Goal: Task Accomplishment & Management: Use online tool/utility

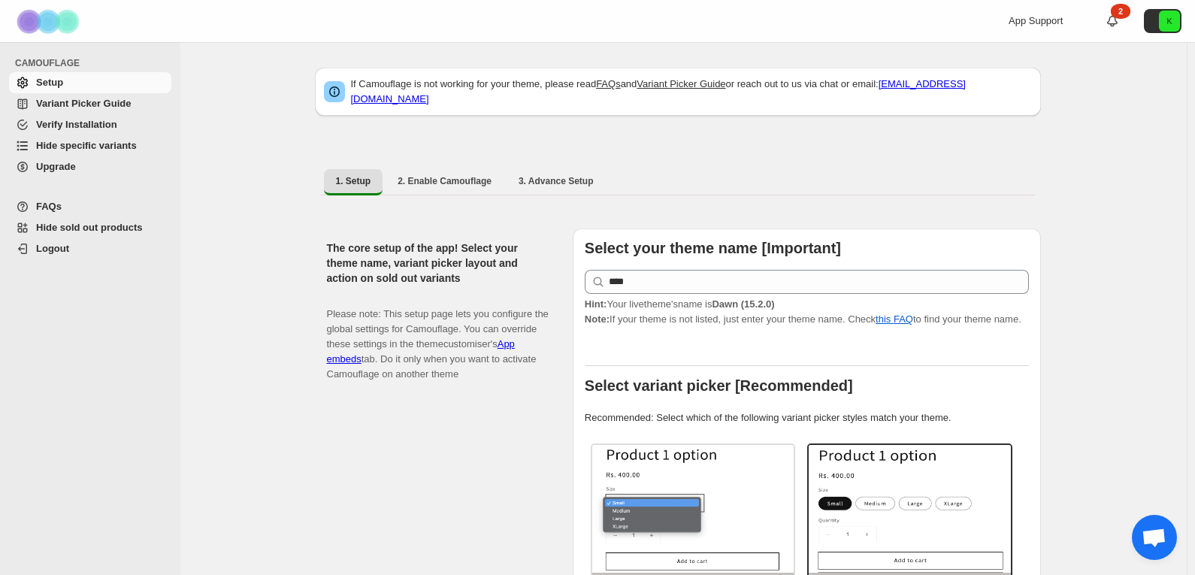
click at [82, 147] on span "Hide specific variants" at bounding box center [86, 145] width 101 height 11
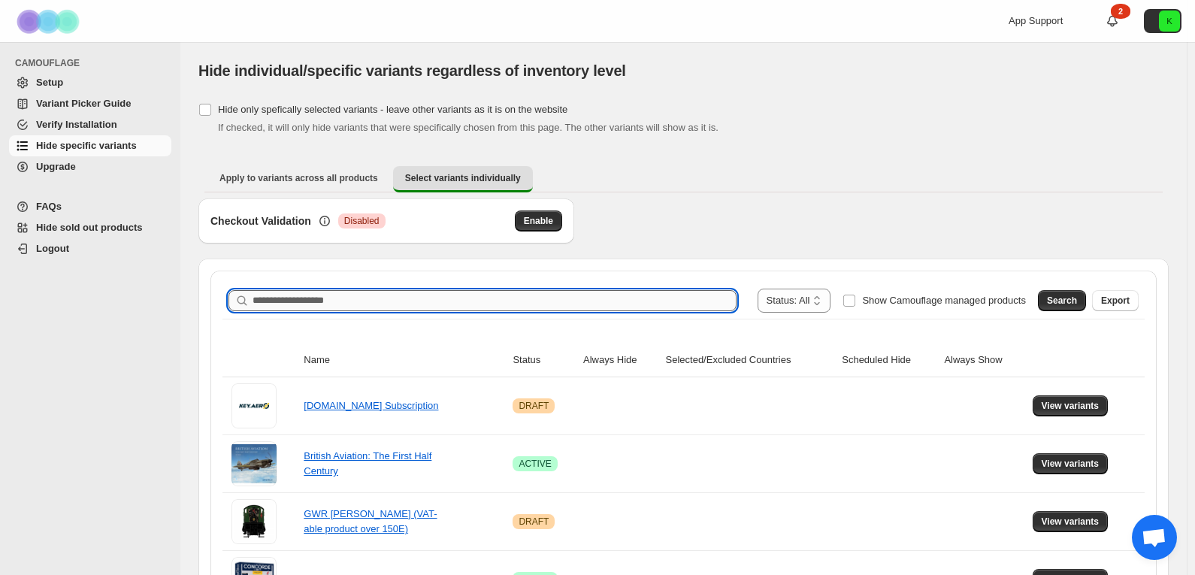
click at [374, 302] on input "Search product name" at bounding box center [494, 300] width 484 height 21
click at [1077, 301] on span "Search" at bounding box center [1062, 301] width 30 height 12
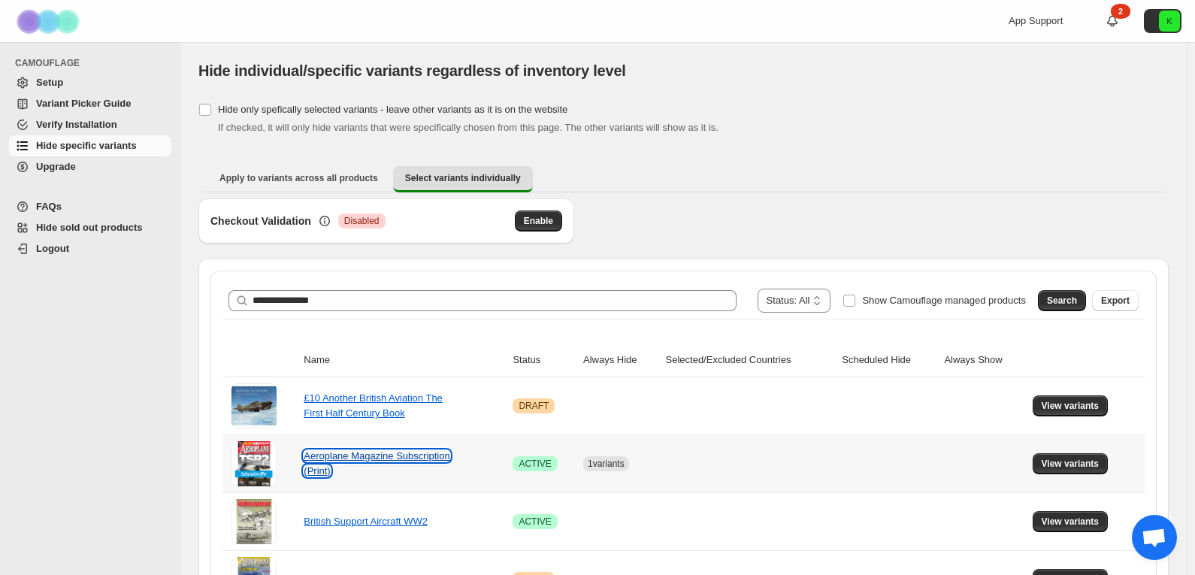
click at [402, 458] on link "Aeroplane Magazine Subscription (Print)" at bounding box center [377, 463] width 146 height 26
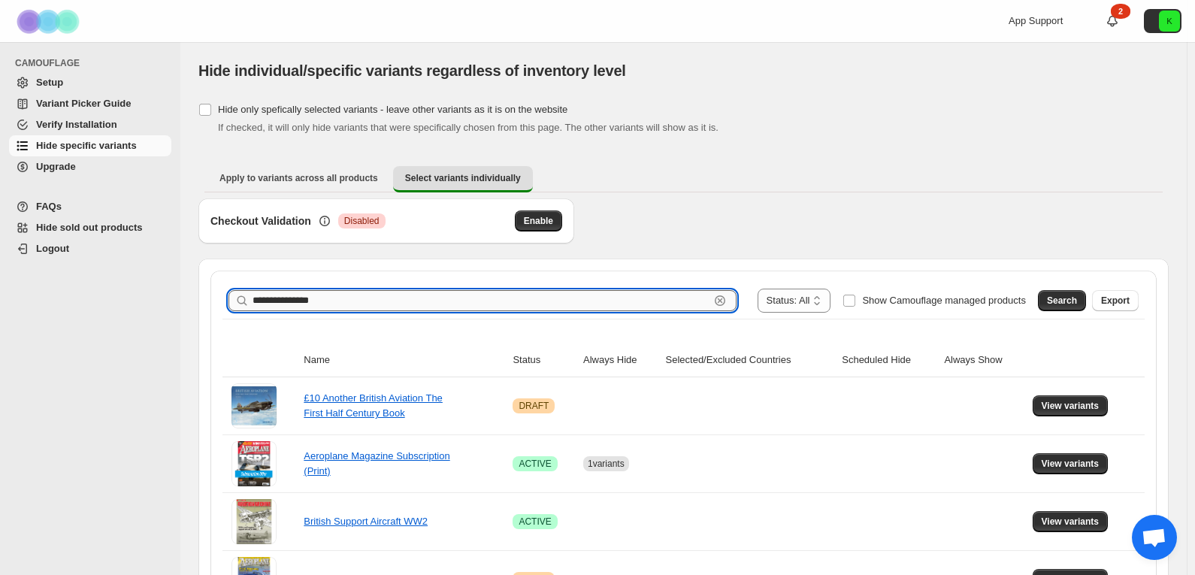
drag, startPoint x: 349, startPoint y: 296, endPoint x: 334, endPoint y: 298, distance: 14.4
click at [334, 298] on input "**********" at bounding box center [480, 300] width 457 height 21
click at [270, 302] on input "**********" at bounding box center [480, 300] width 457 height 21
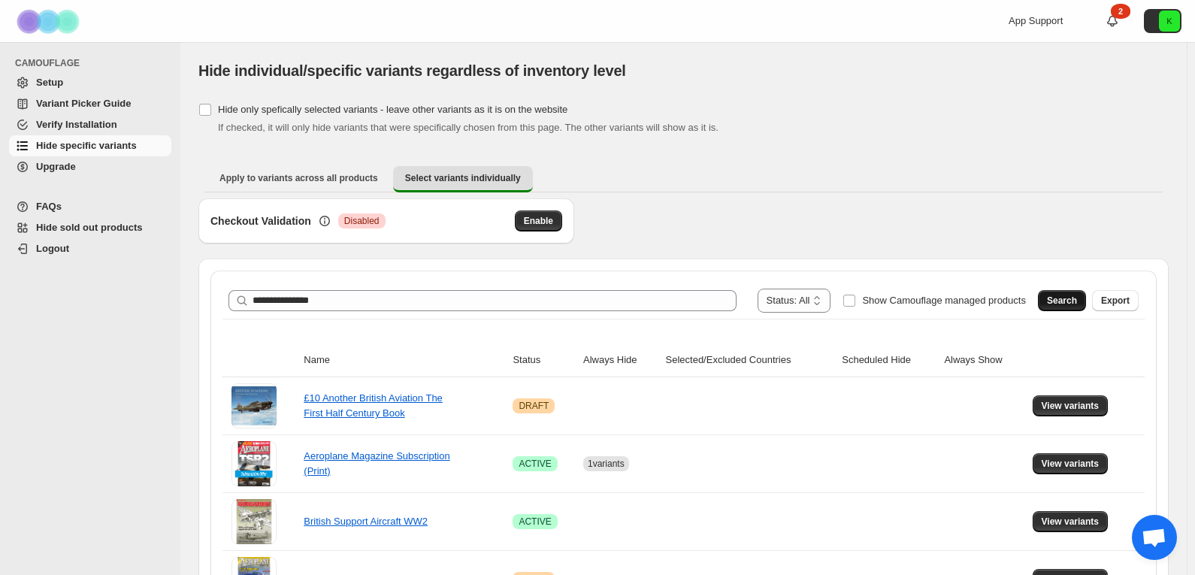
click at [1054, 301] on button "Search" at bounding box center [1062, 300] width 48 height 21
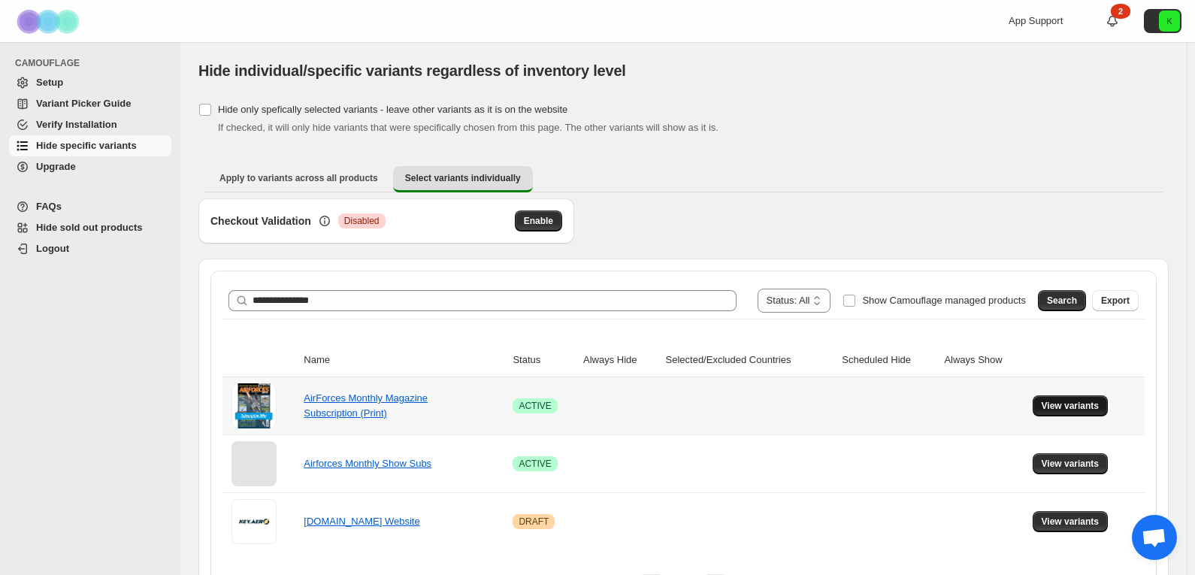
click at [1069, 404] on span "View variants" at bounding box center [1070, 406] width 58 height 12
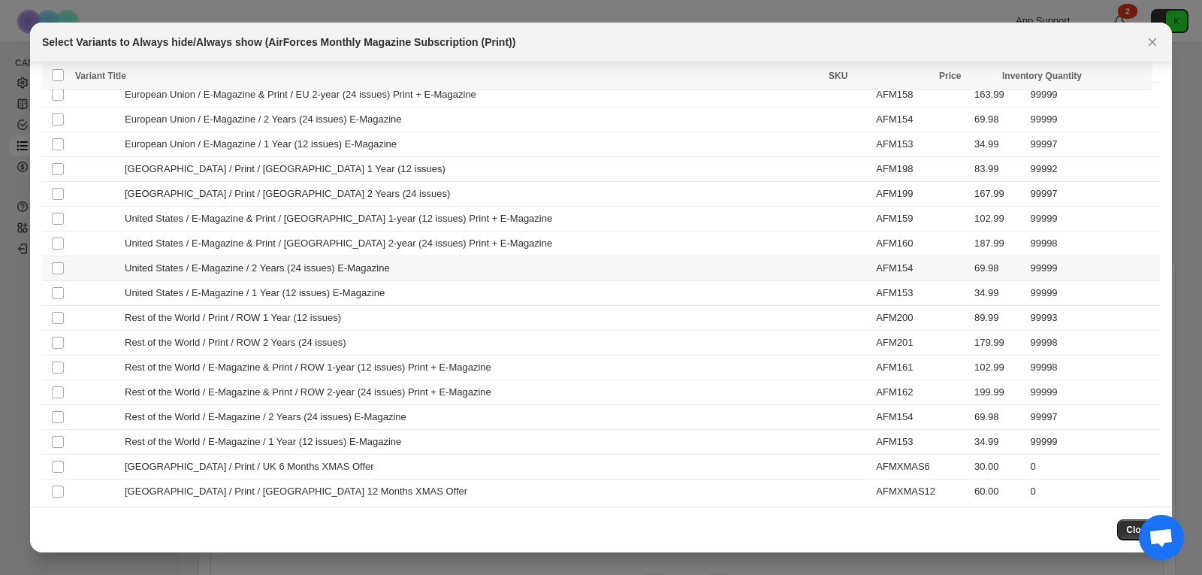
scroll to position [431, 0]
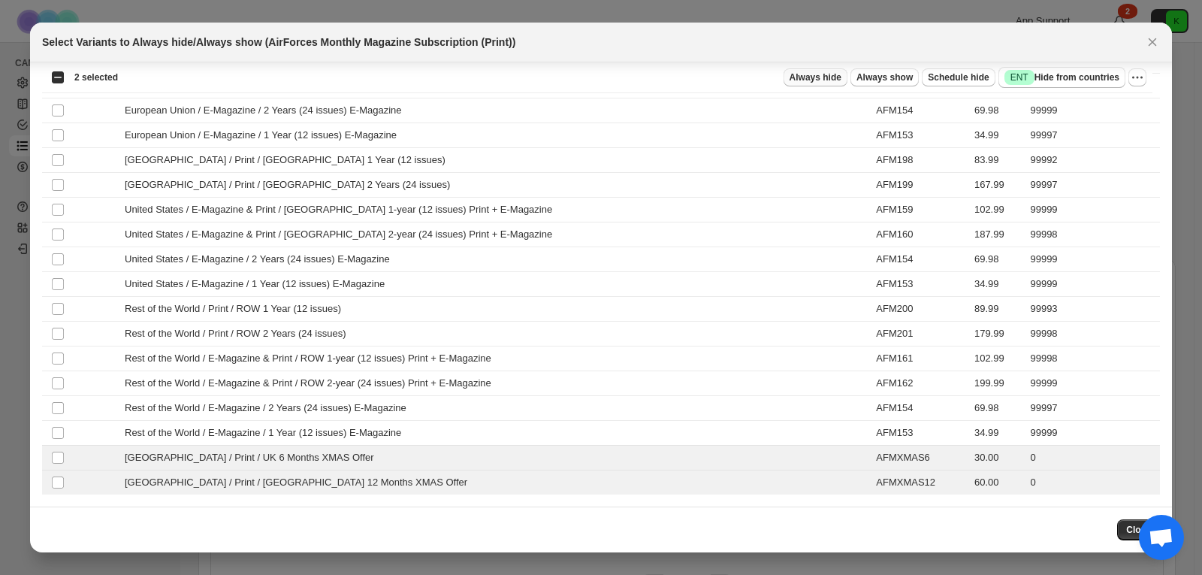
click at [837, 79] on span "Always hide" at bounding box center [816, 77] width 52 height 12
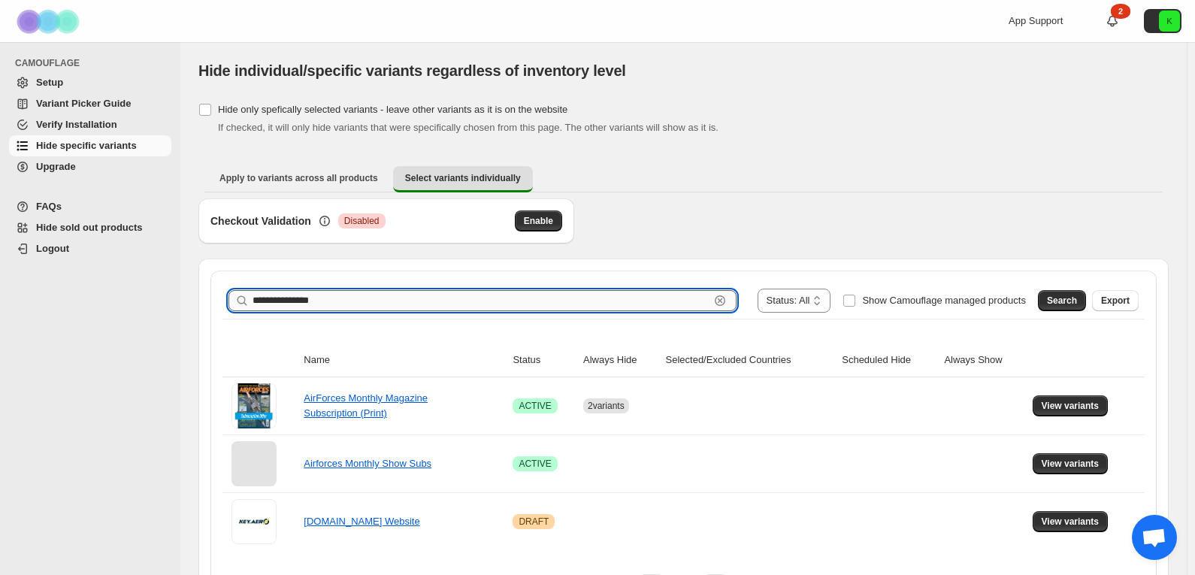
click at [265, 297] on input "**********" at bounding box center [480, 300] width 457 height 21
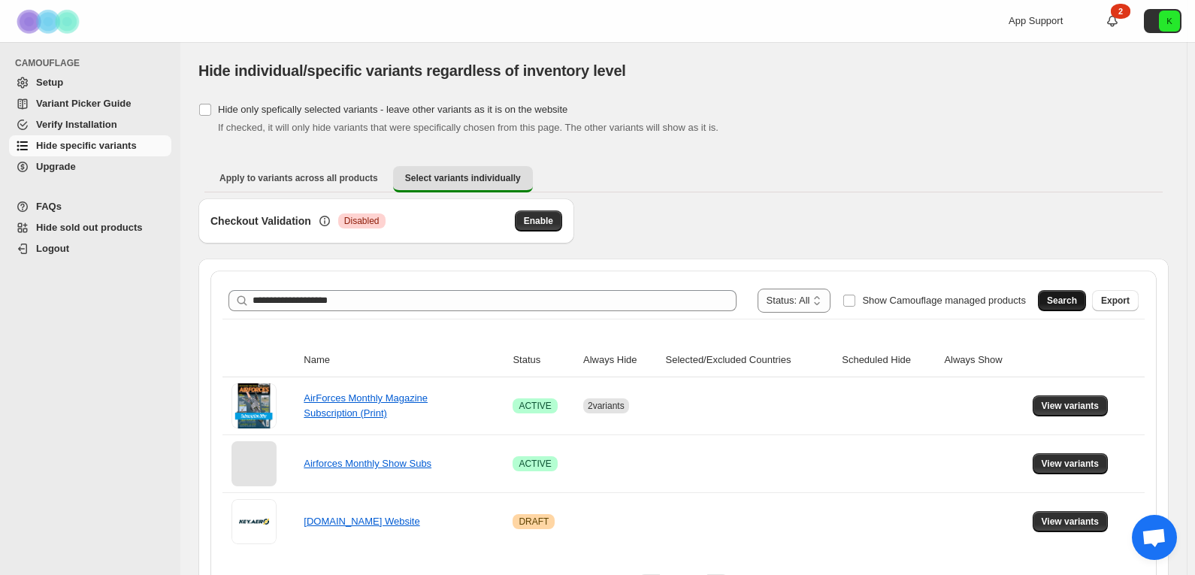
click at [1071, 298] on span "Search" at bounding box center [1062, 301] width 30 height 12
click at [1074, 403] on span "View variants" at bounding box center [1070, 406] width 58 height 12
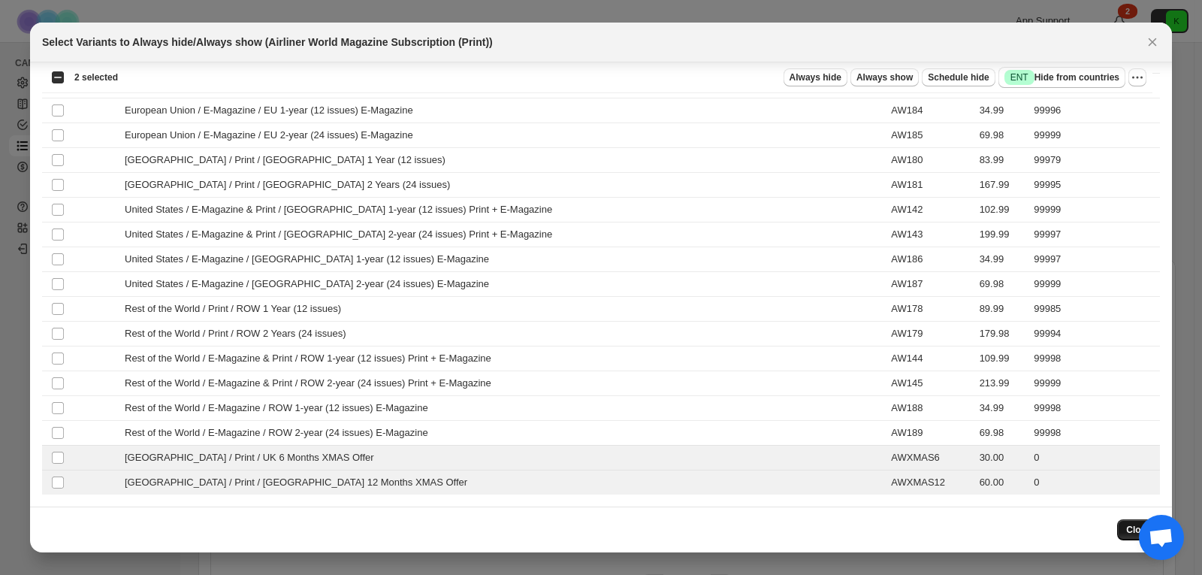
click at [1127, 527] on button "Close" at bounding box center [1138, 529] width 43 height 21
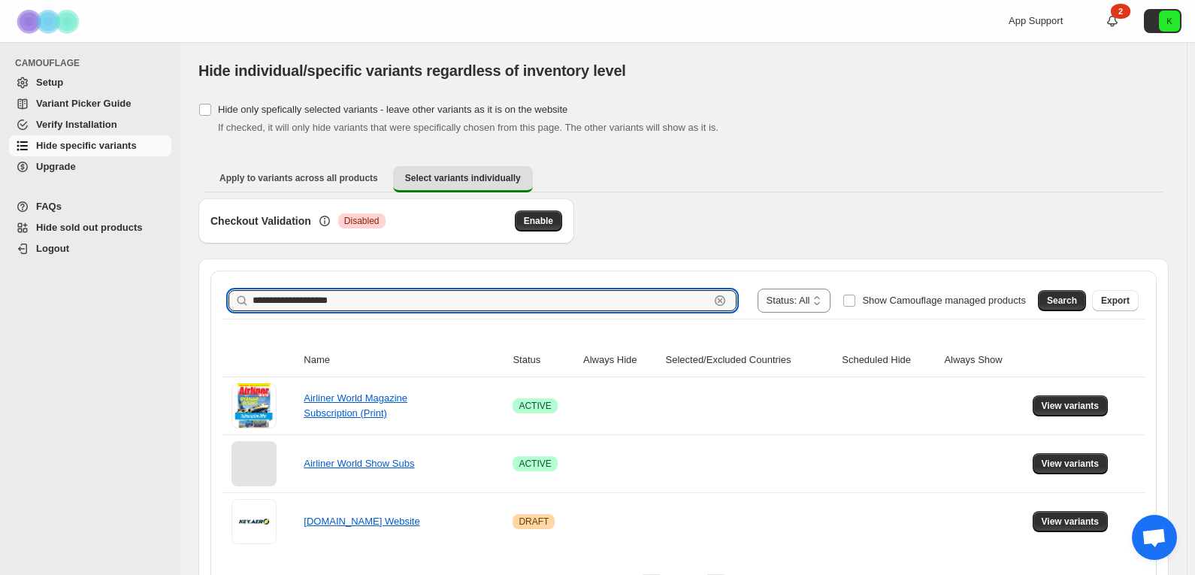
drag, startPoint x: 308, startPoint y: 300, endPoint x: 240, endPoint y: 298, distance: 68.4
click at [240, 298] on div "**********" at bounding box center [482, 300] width 508 height 21
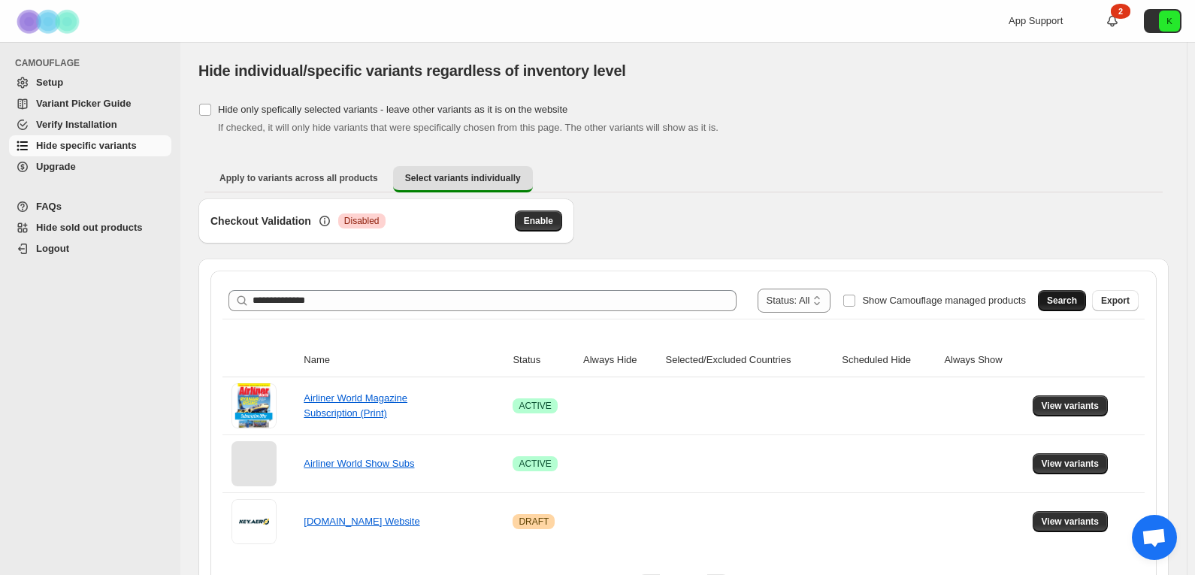
click at [1069, 295] on span "Search" at bounding box center [1062, 301] width 30 height 12
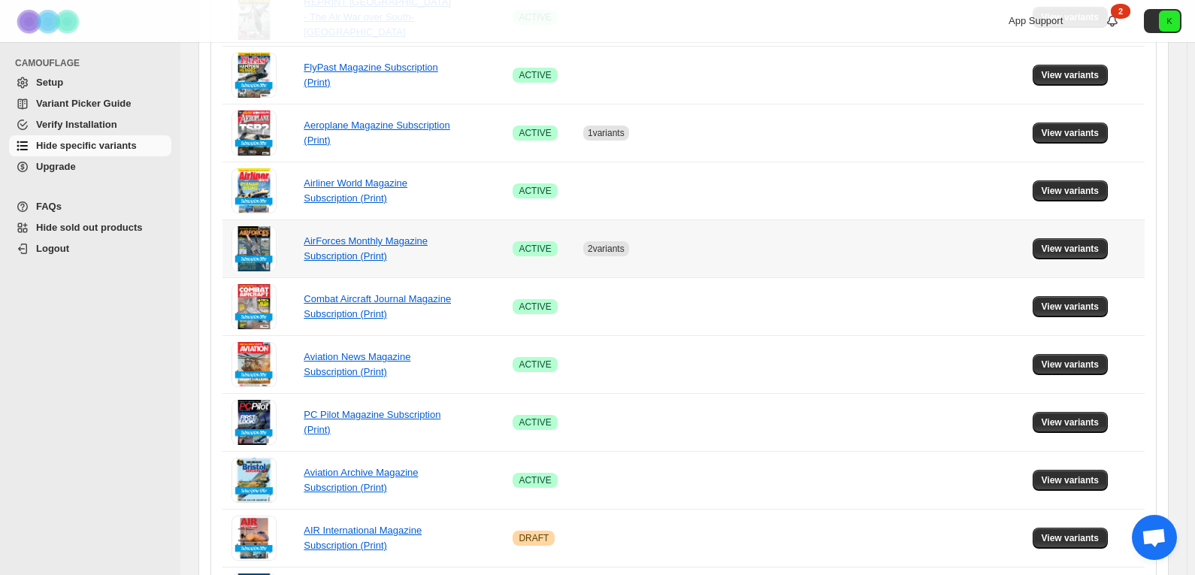
scroll to position [451, 0]
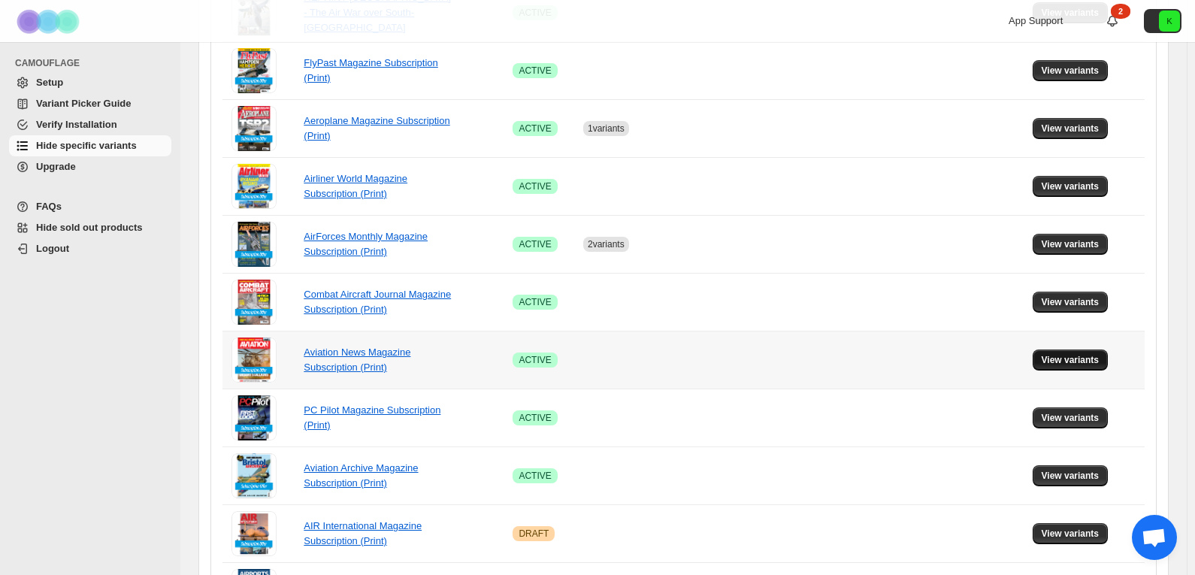
click at [1062, 361] on span "View variants" at bounding box center [1070, 360] width 58 height 12
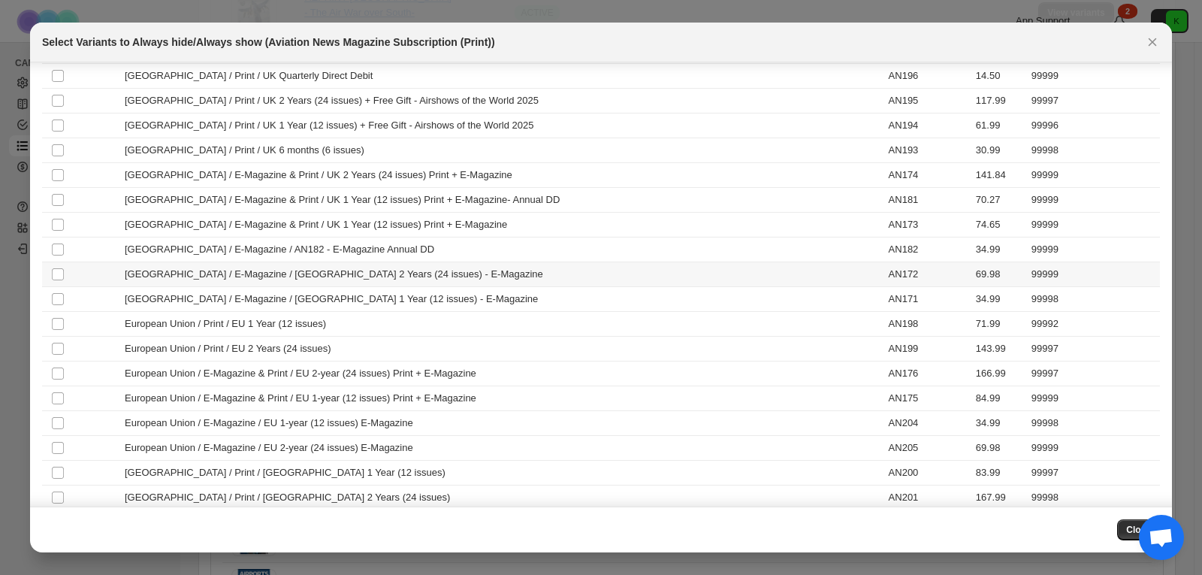
scroll to position [431, 0]
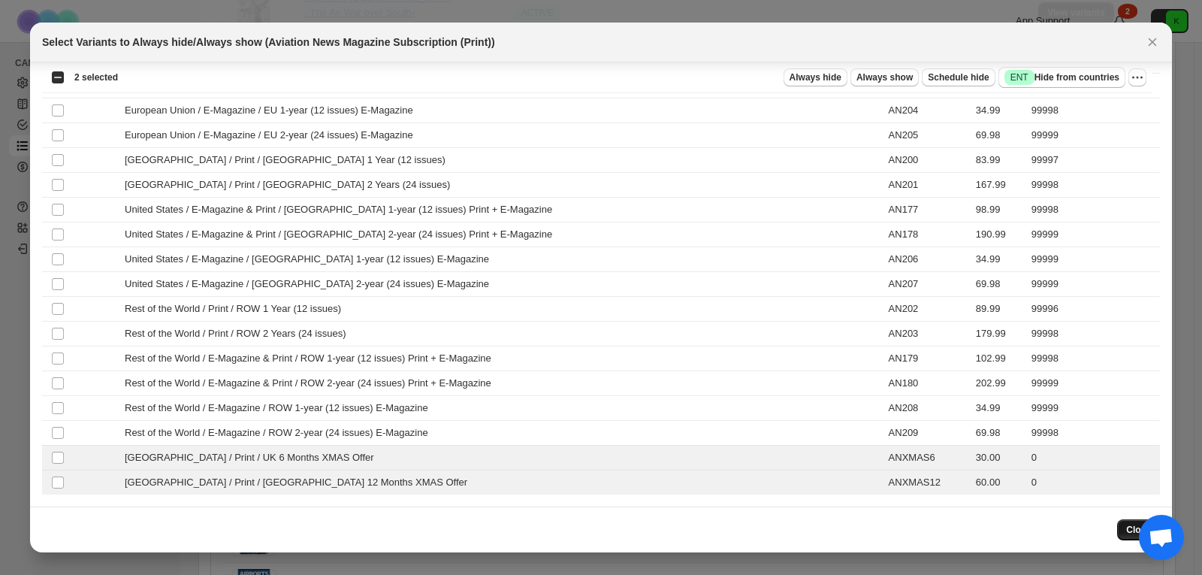
click at [1129, 529] on span "Close" at bounding box center [1138, 530] width 25 height 12
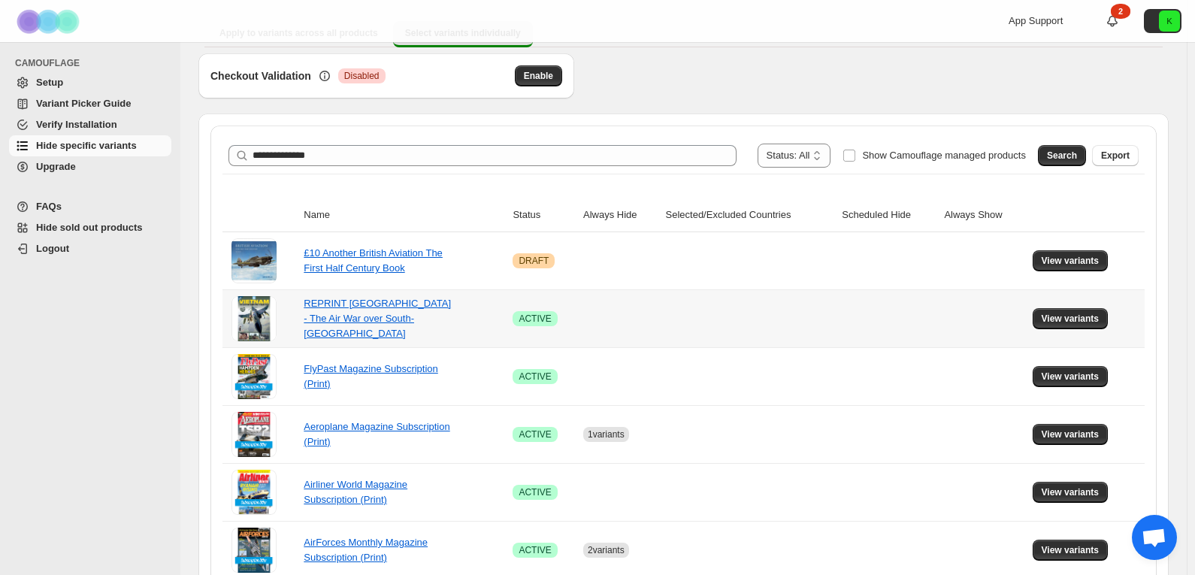
scroll to position [150, 0]
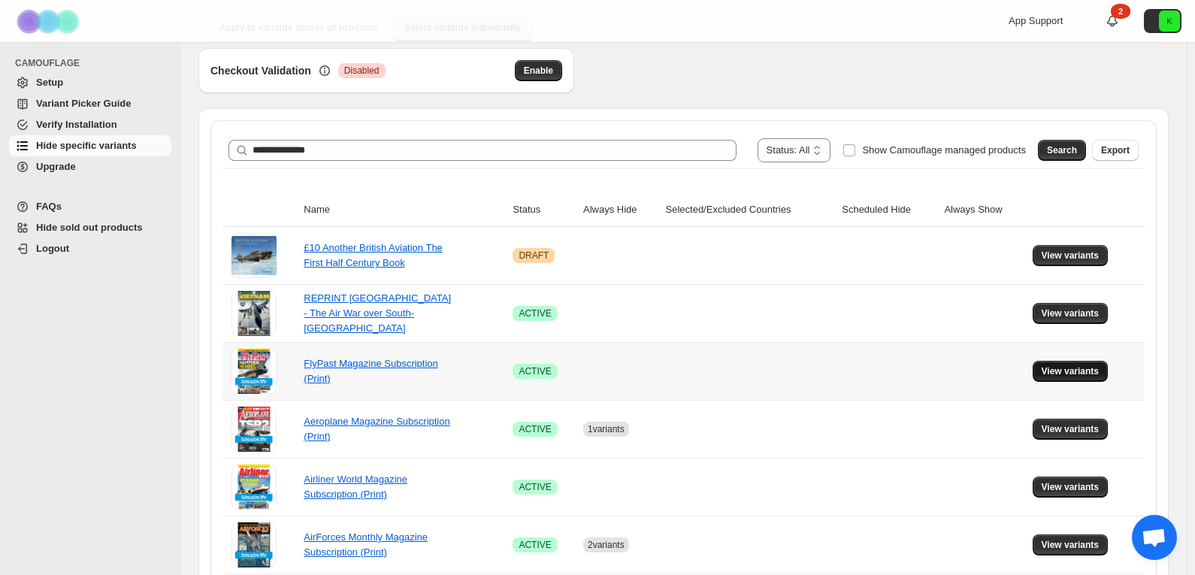
click at [1063, 368] on span "View variants" at bounding box center [1070, 371] width 58 height 12
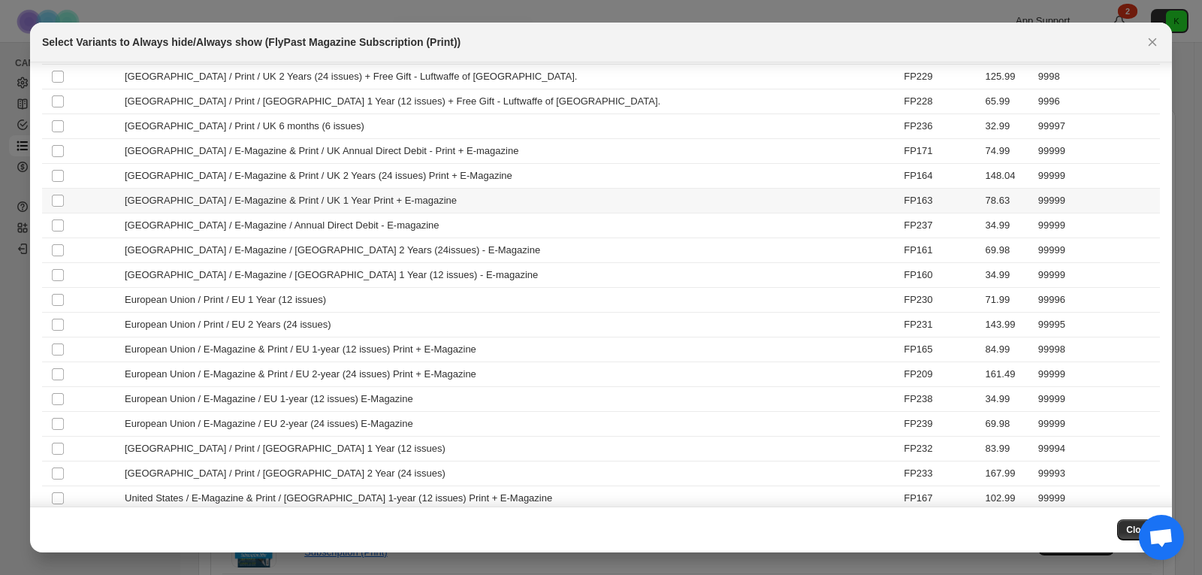
scroll to position [431, 0]
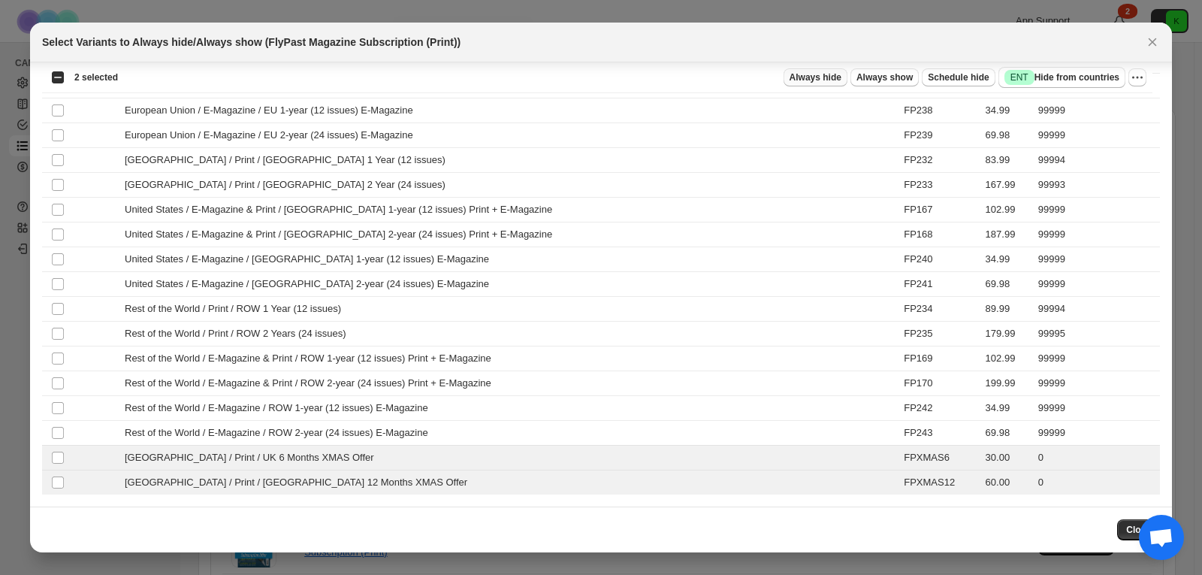
click at [836, 78] on span "Always hide" at bounding box center [816, 77] width 52 height 12
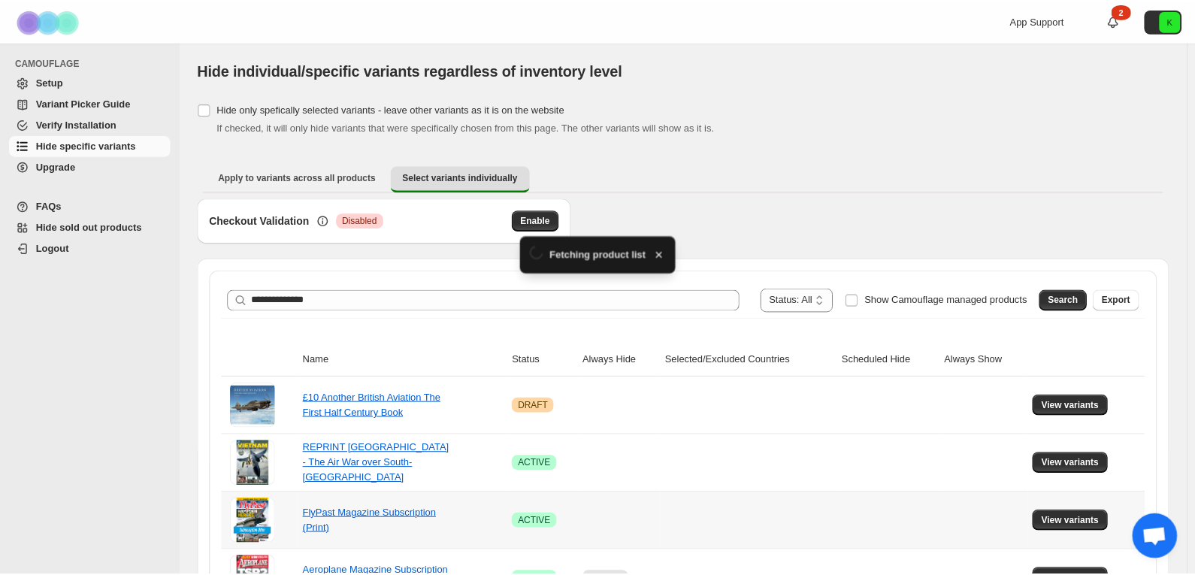
scroll to position [150, 0]
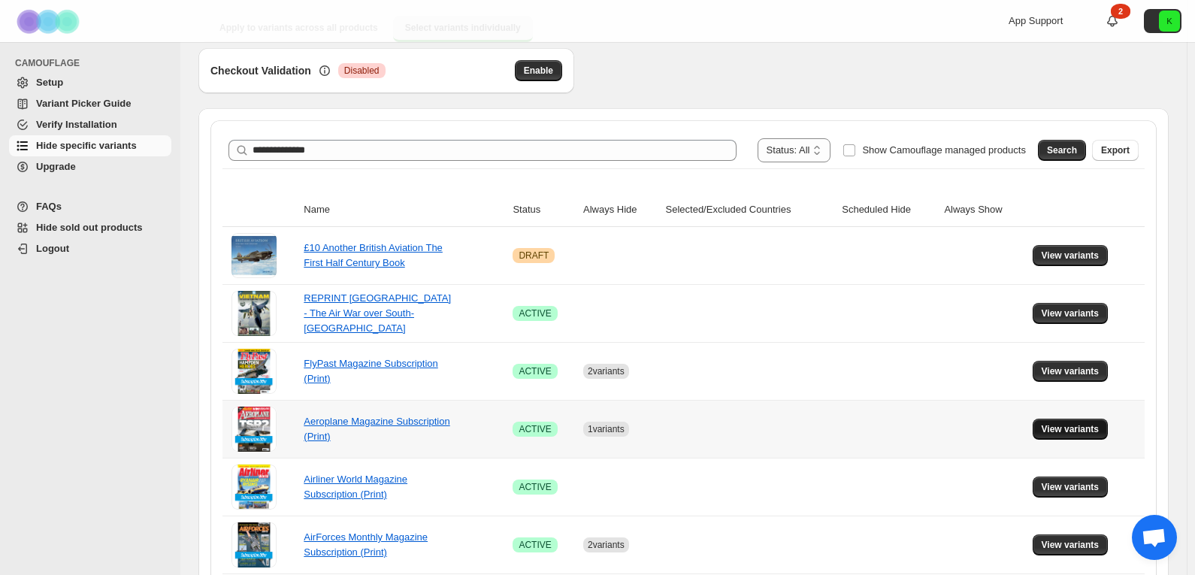
click at [1074, 427] on span "View variants" at bounding box center [1070, 429] width 58 height 12
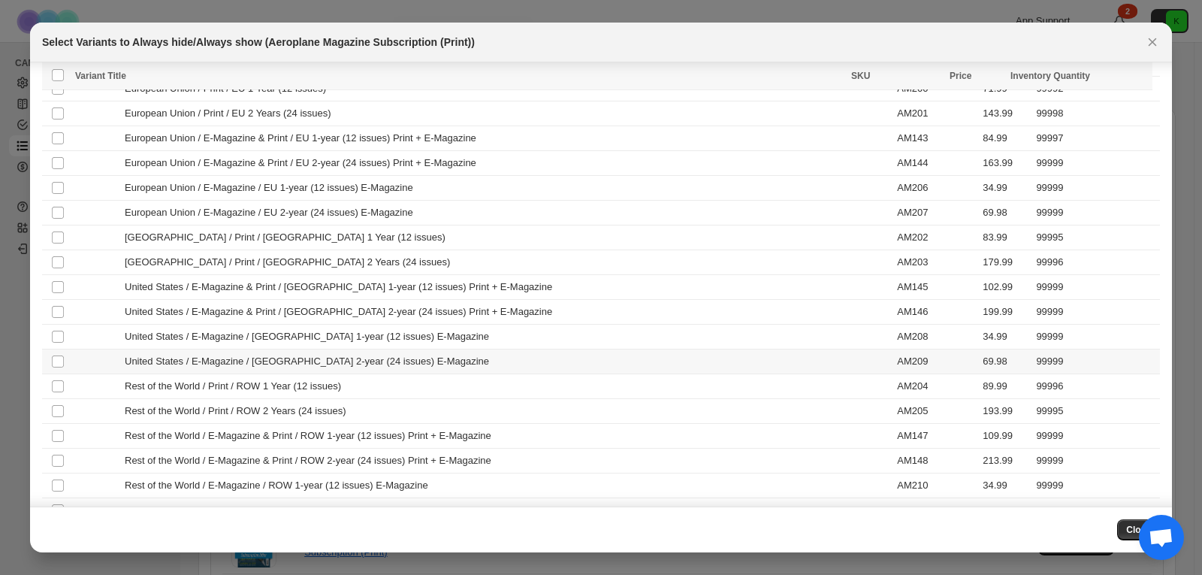
scroll to position [437, 0]
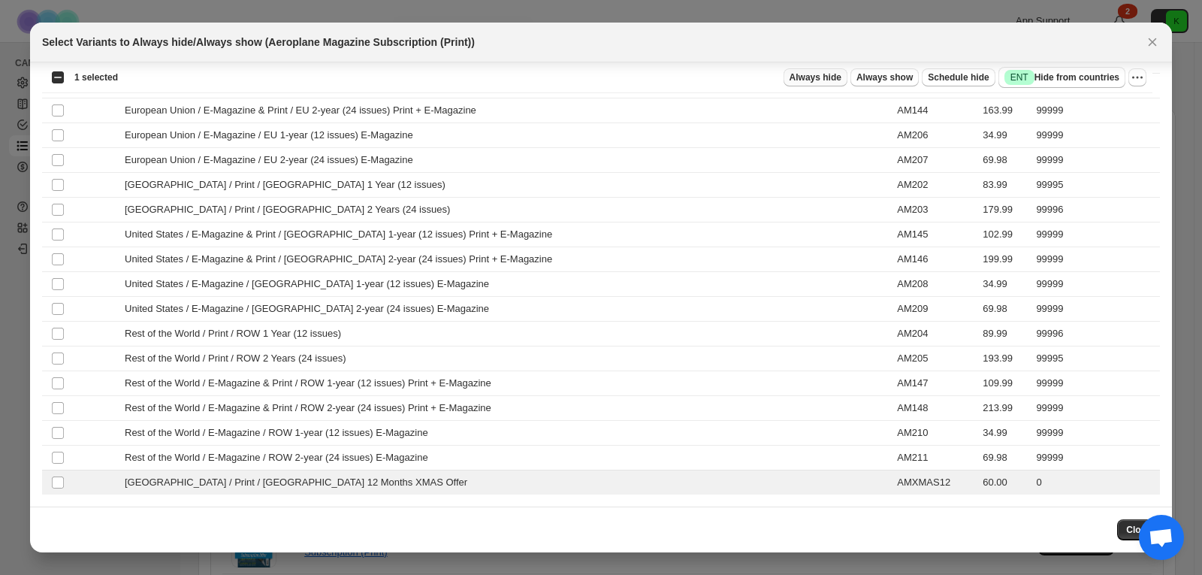
click at [828, 80] on span "Always hide" at bounding box center [816, 77] width 52 height 12
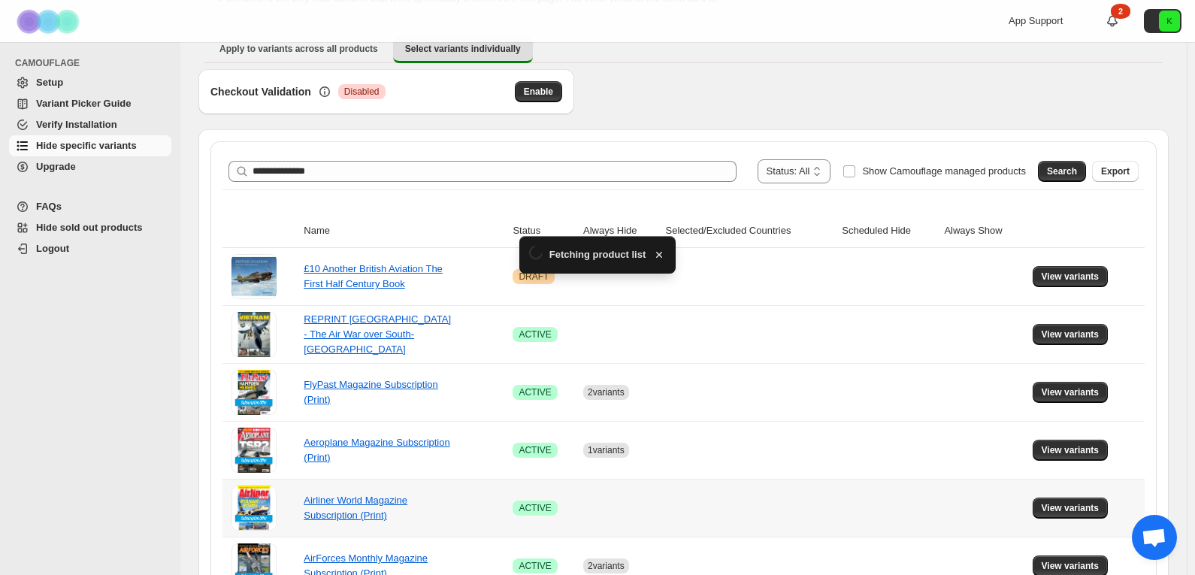
scroll to position [150, 0]
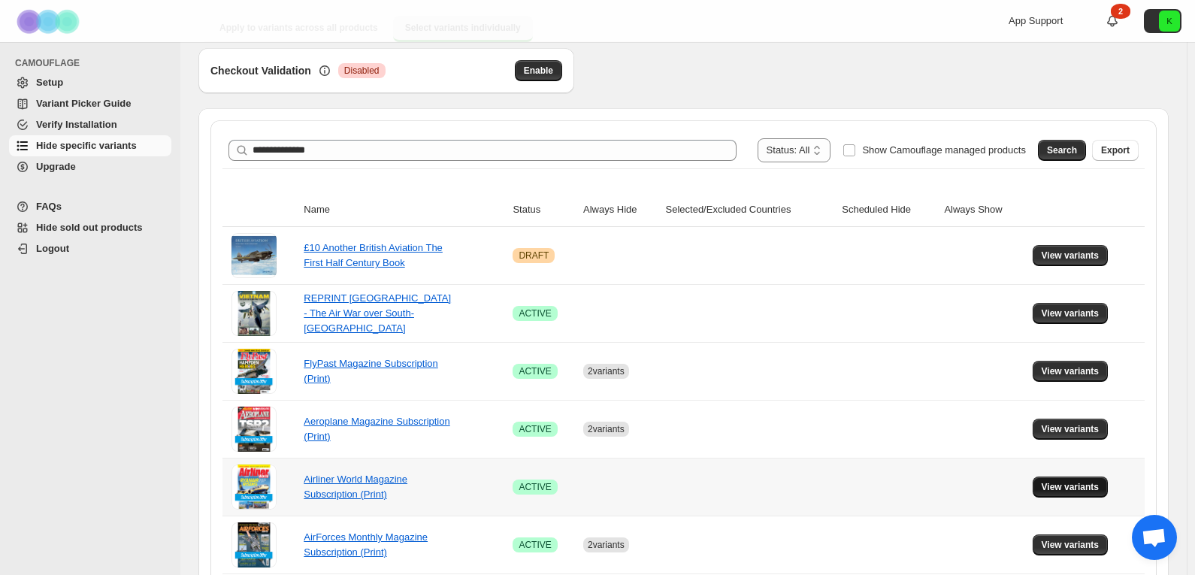
click at [1077, 491] on span "View variants" at bounding box center [1070, 487] width 58 height 12
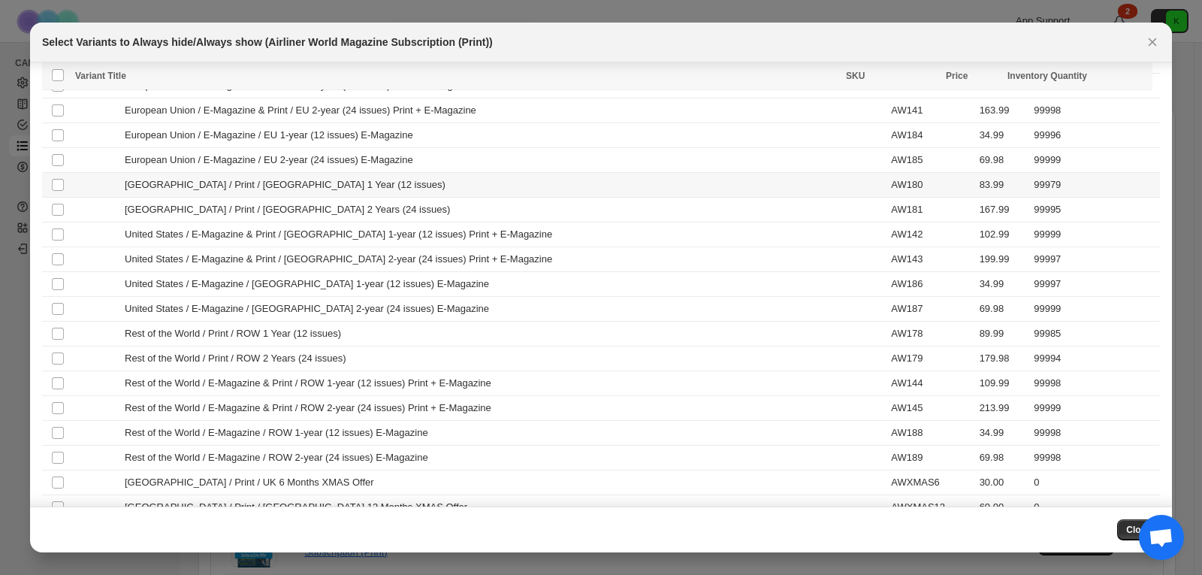
scroll to position [431, 0]
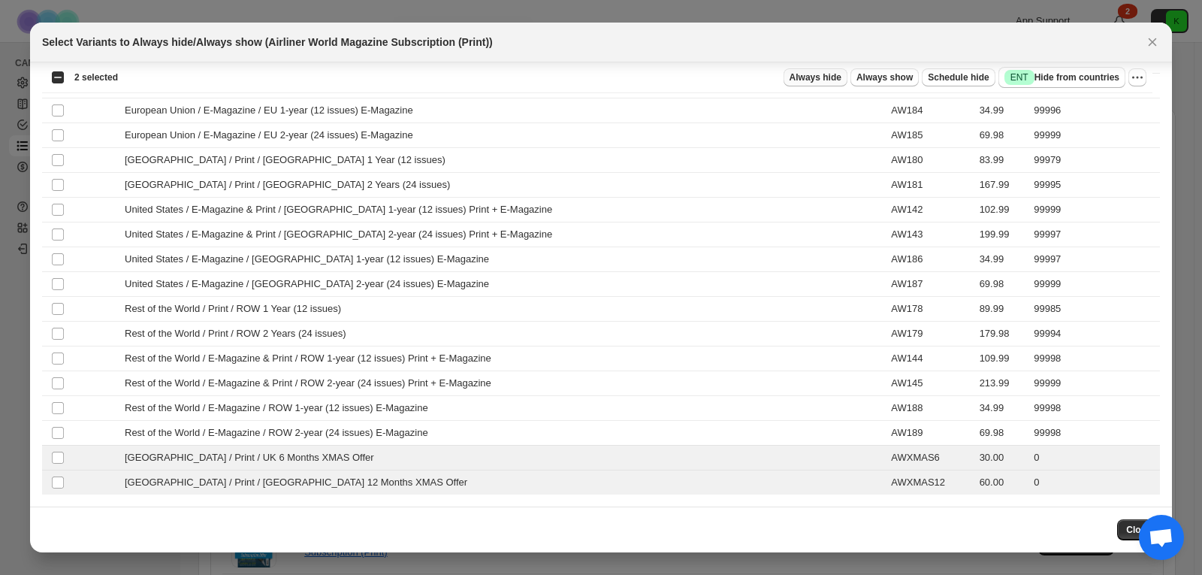
click at [820, 71] on button "Always hide" at bounding box center [816, 77] width 64 height 18
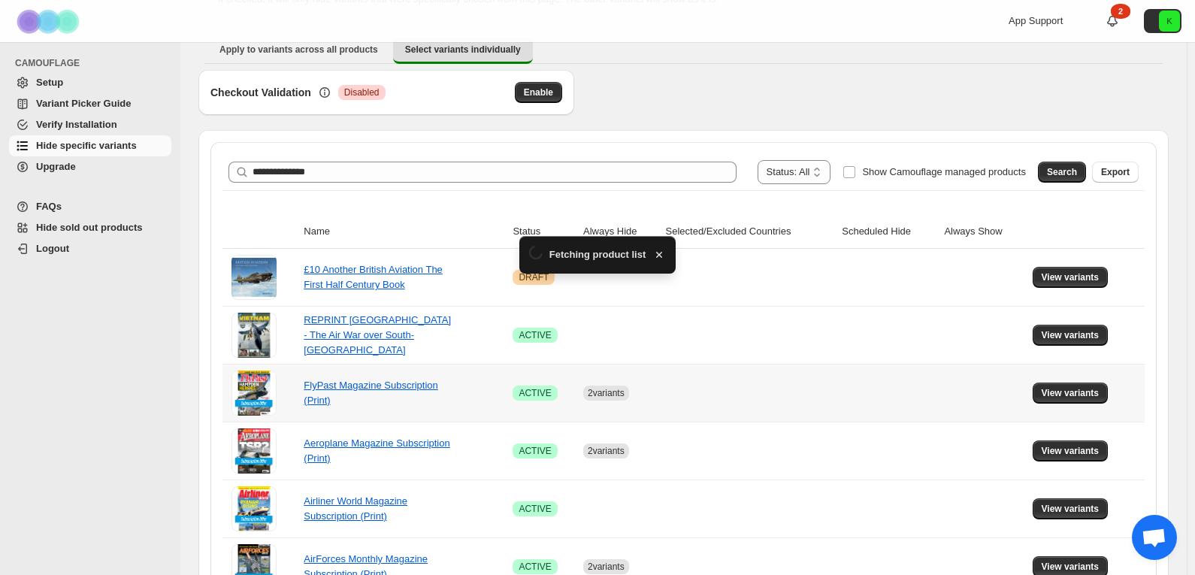
scroll to position [150, 0]
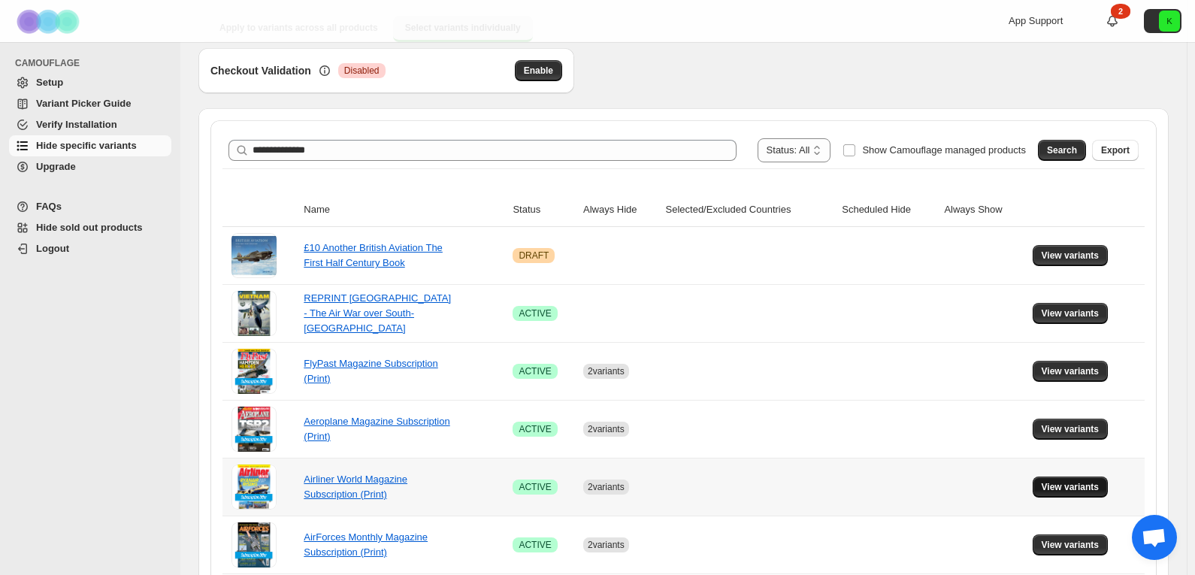
click at [1094, 486] on span "View variants" at bounding box center [1070, 487] width 58 height 12
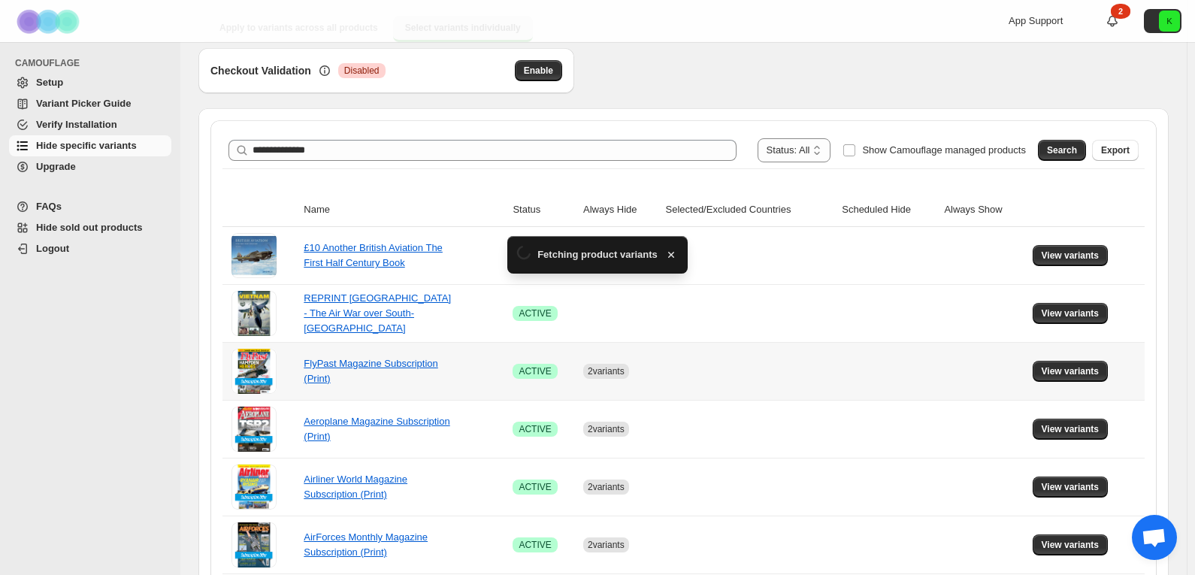
scroll to position [0, 0]
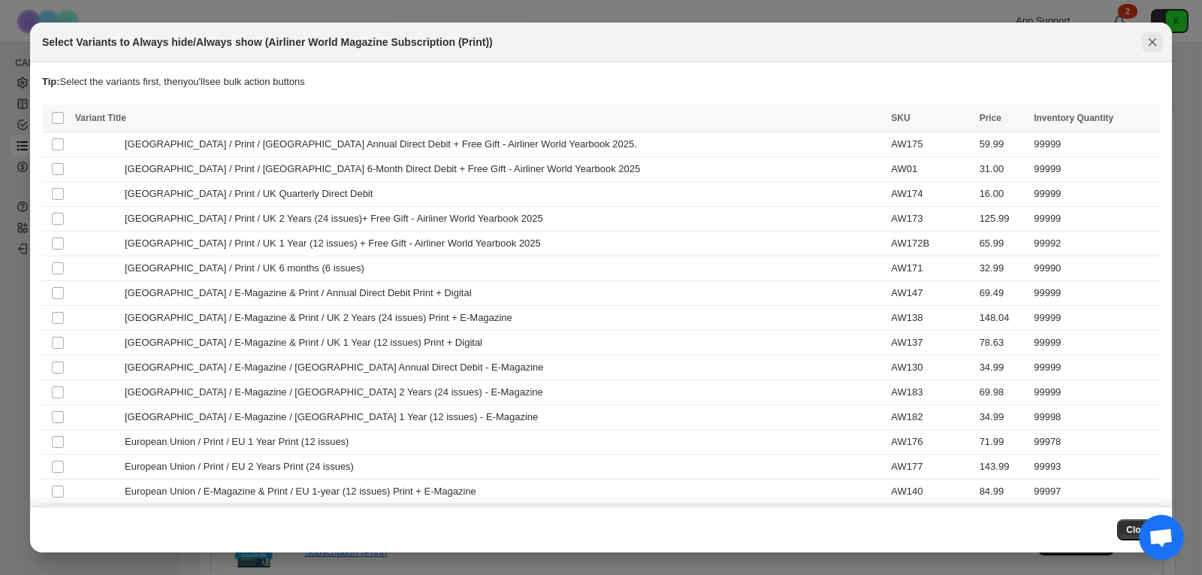
click at [1154, 45] on icon "Close" at bounding box center [1152, 42] width 15 height 15
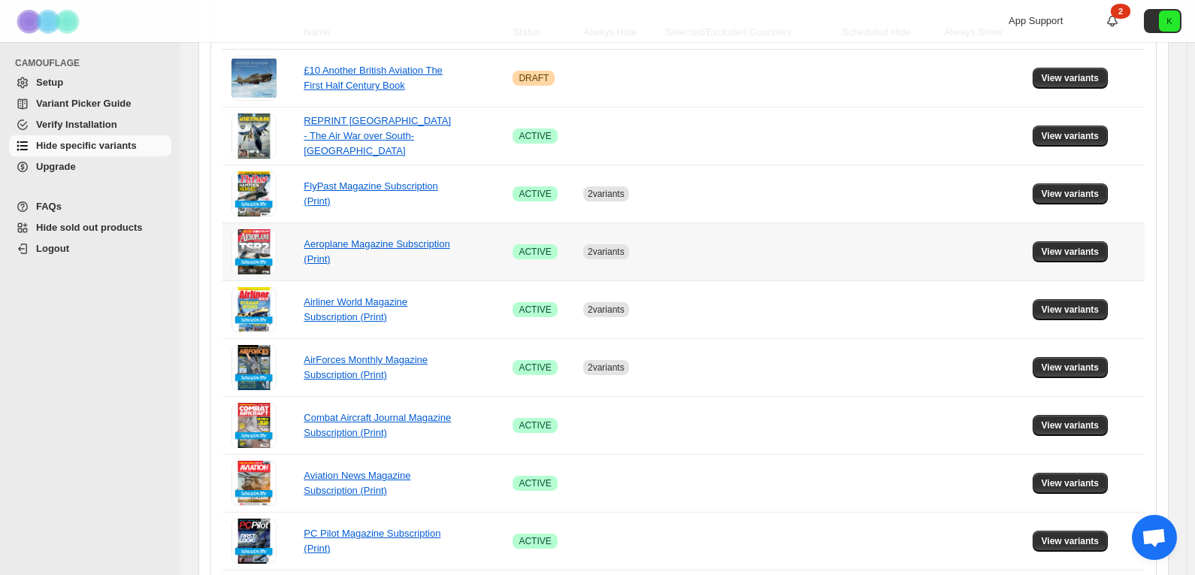
scroll to position [376, 0]
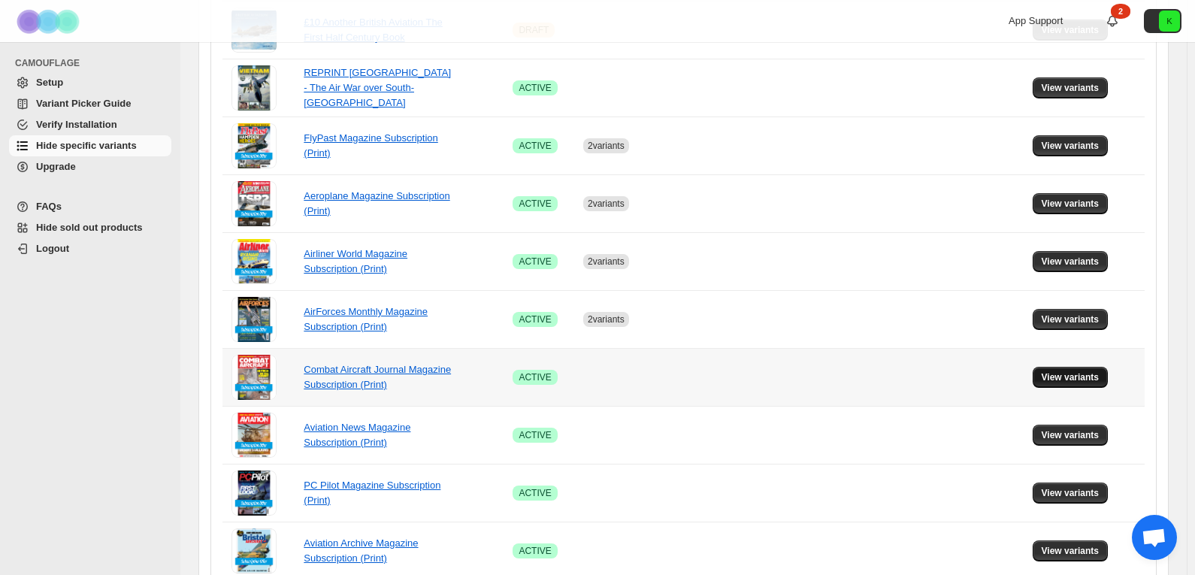
click at [1080, 379] on span "View variants" at bounding box center [1070, 377] width 58 height 12
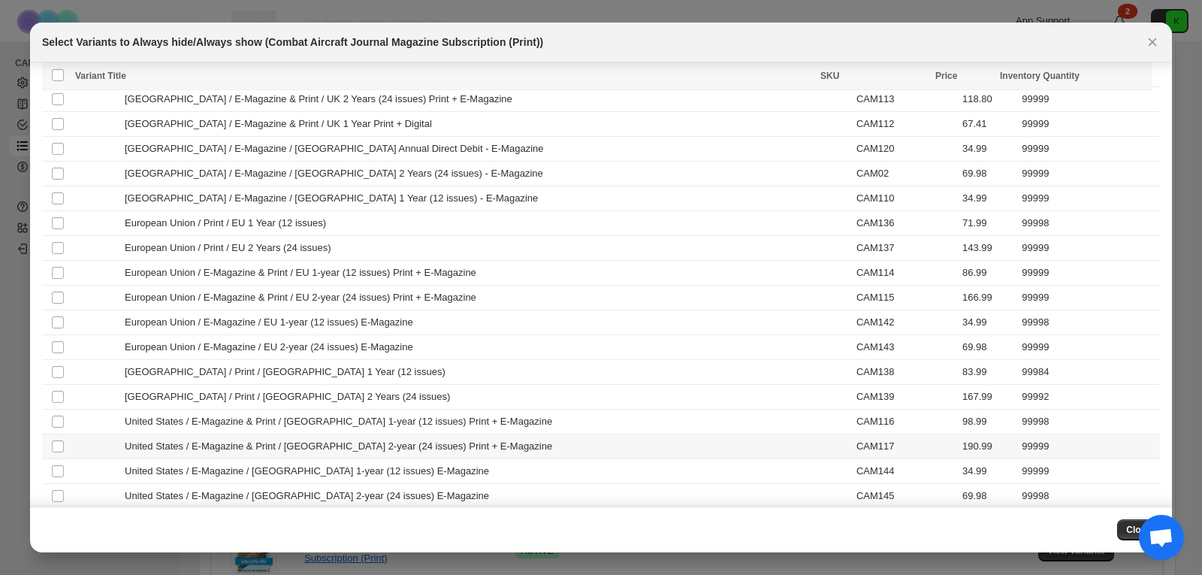
scroll to position [431, 0]
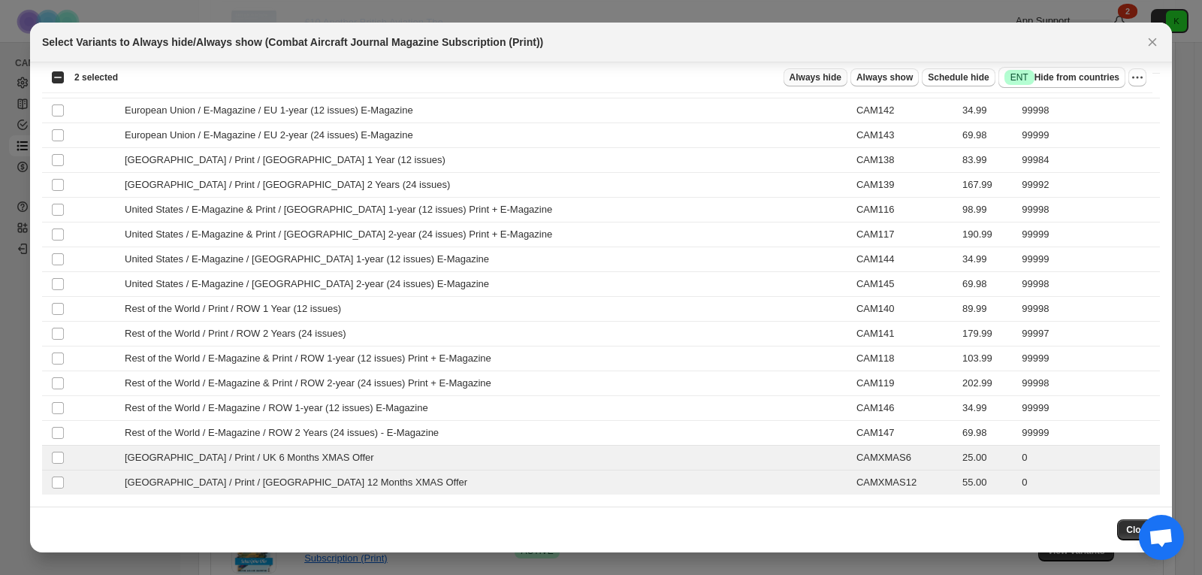
click at [835, 77] on span "Always hide" at bounding box center [816, 77] width 52 height 12
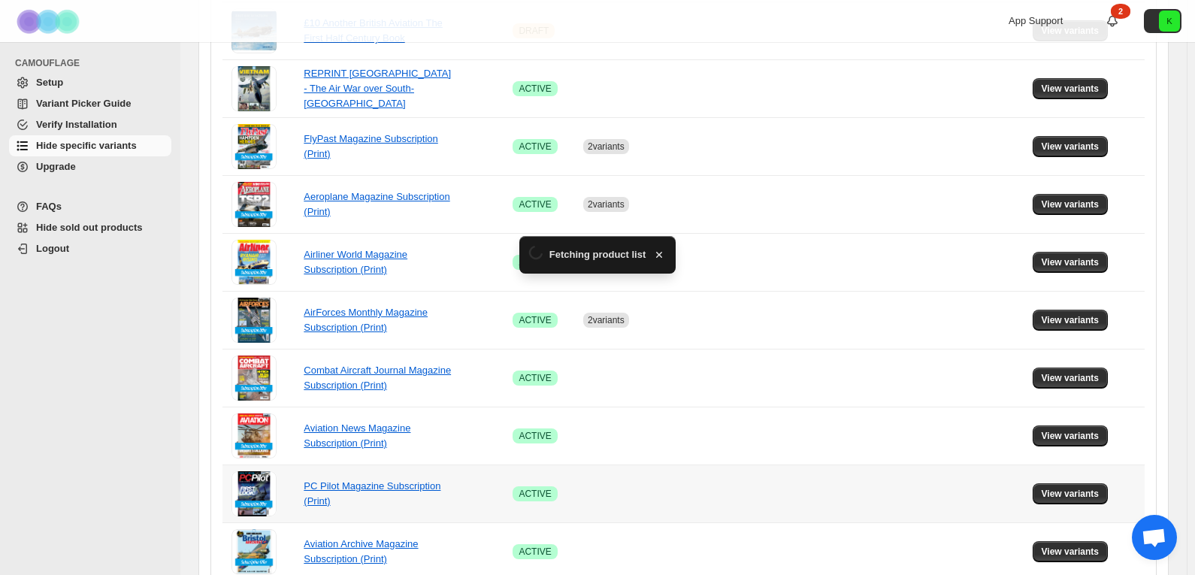
scroll to position [376, 0]
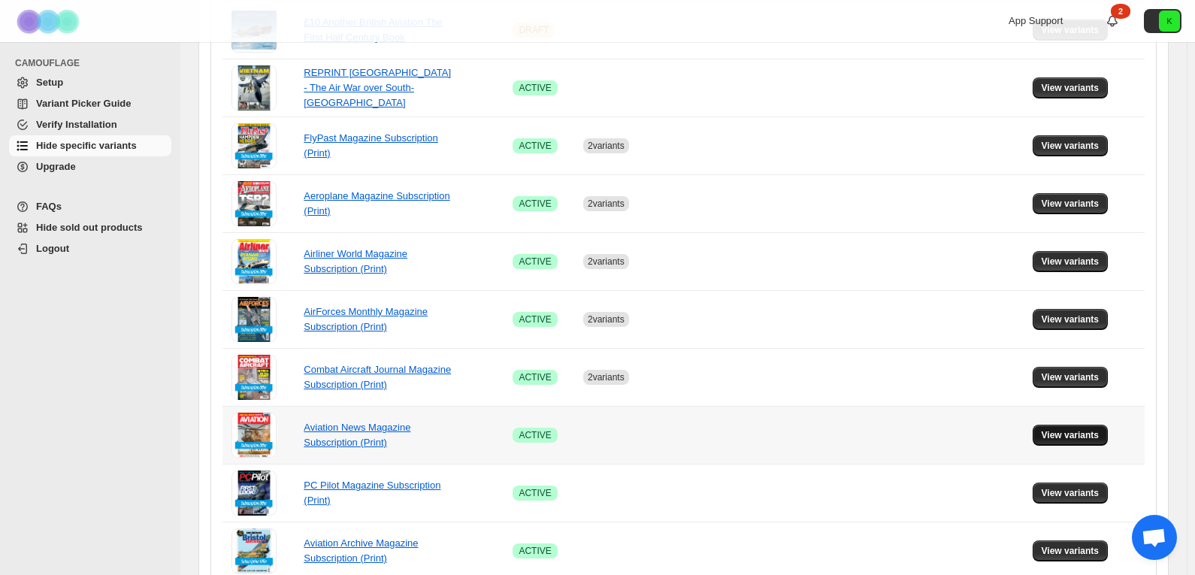
click at [1061, 437] on span "View variants" at bounding box center [1070, 435] width 58 height 12
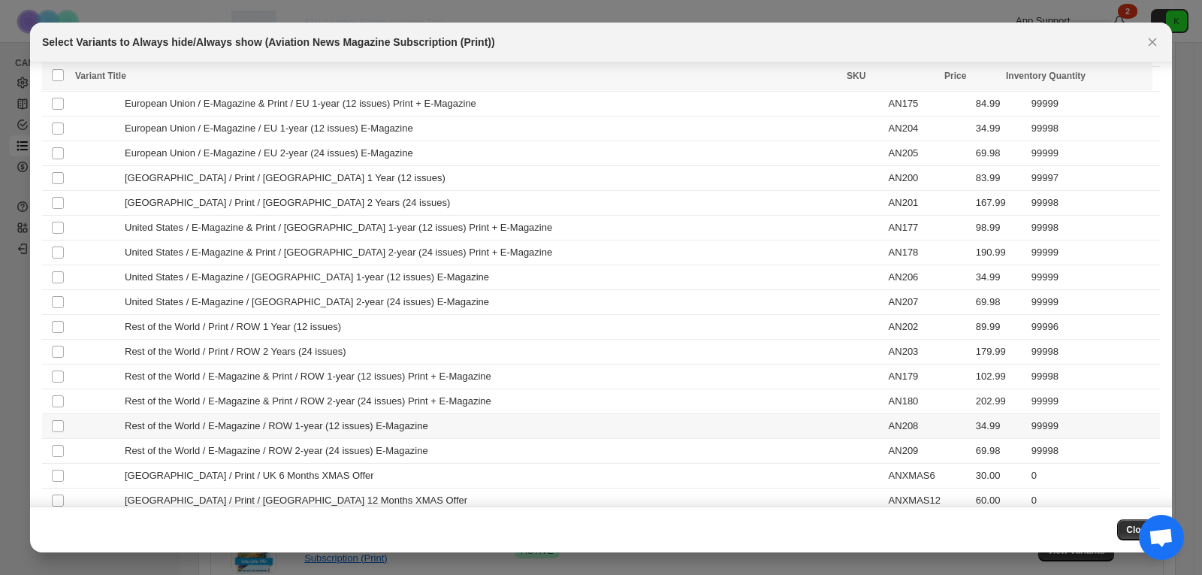
scroll to position [431, 0]
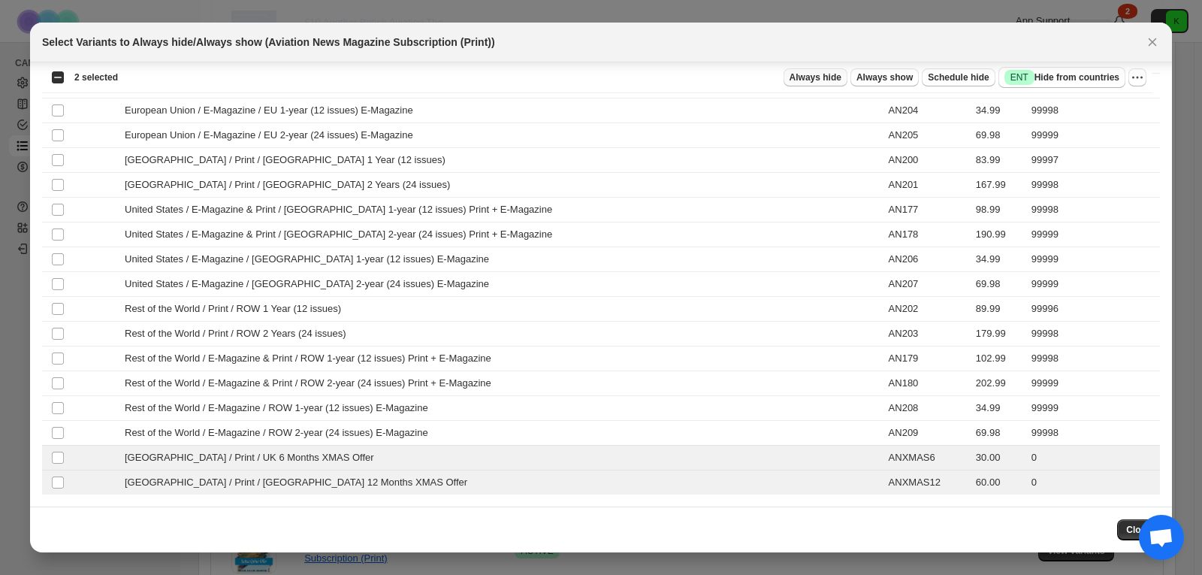
click at [821, 75] on span "Always hide" at bounding box center [816, 77] width 52 height 12
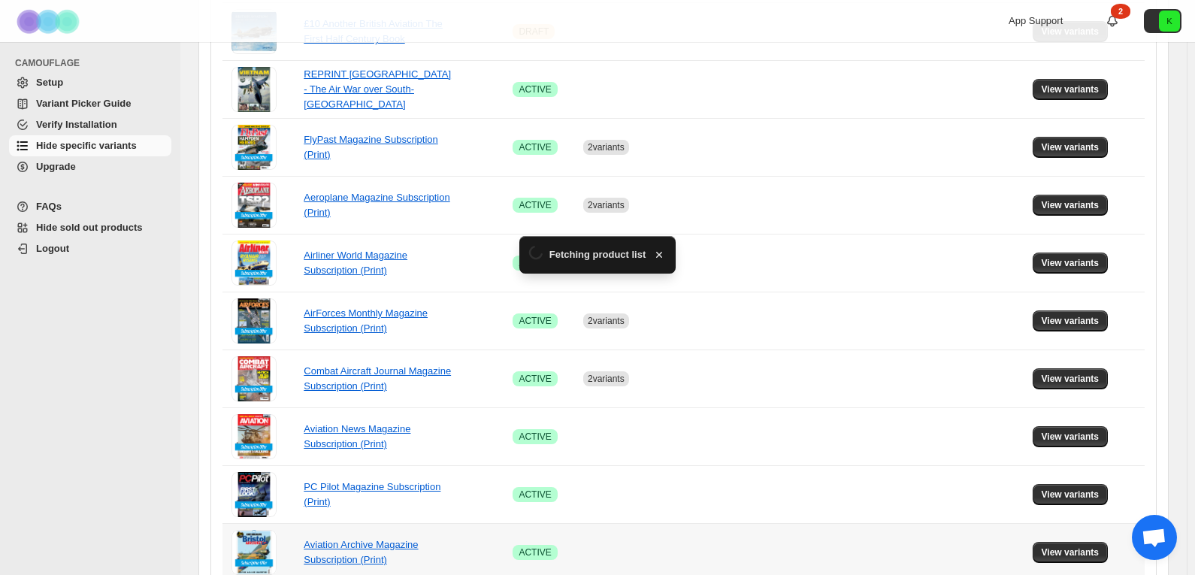
scroll to position [376, 0]
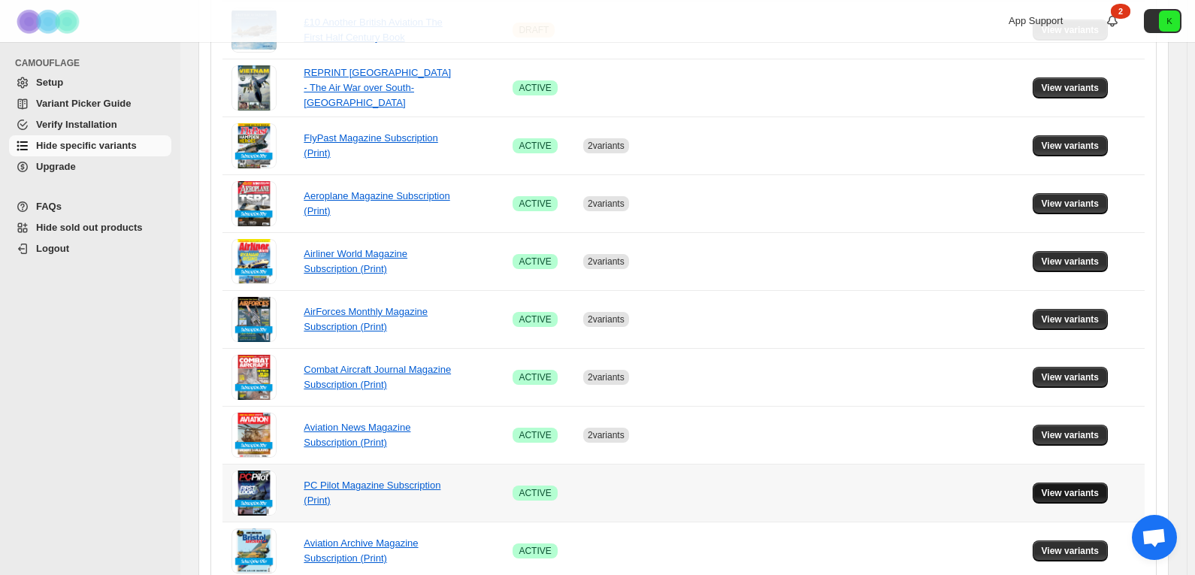
click at [1071, 491] on span "View variants" at bounding box center [1070, 493] width 58 height 12
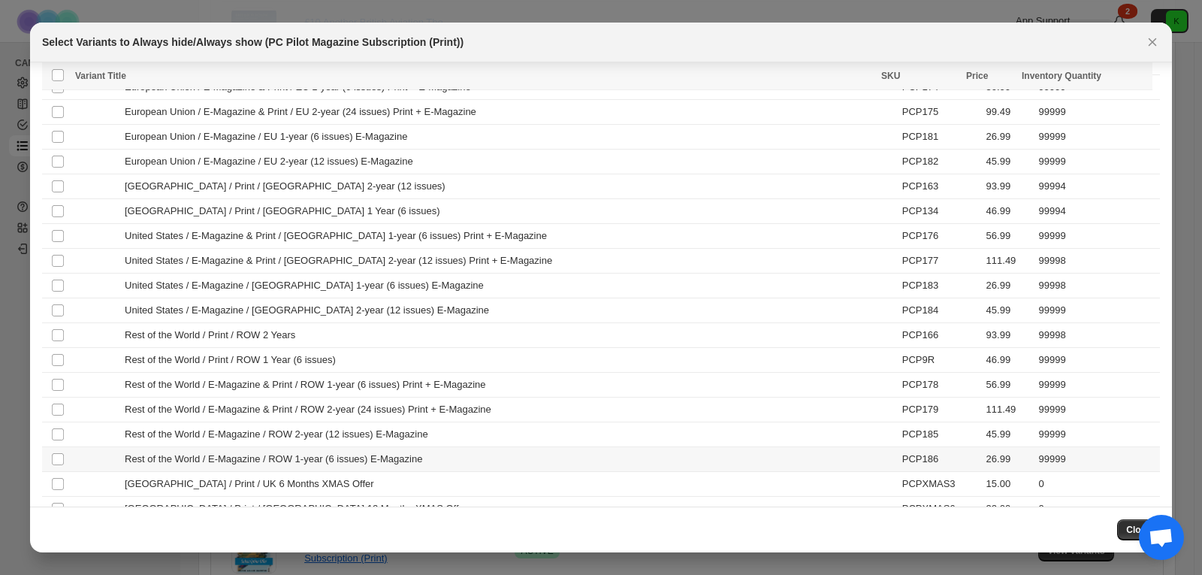
scroll to position [406, 0]
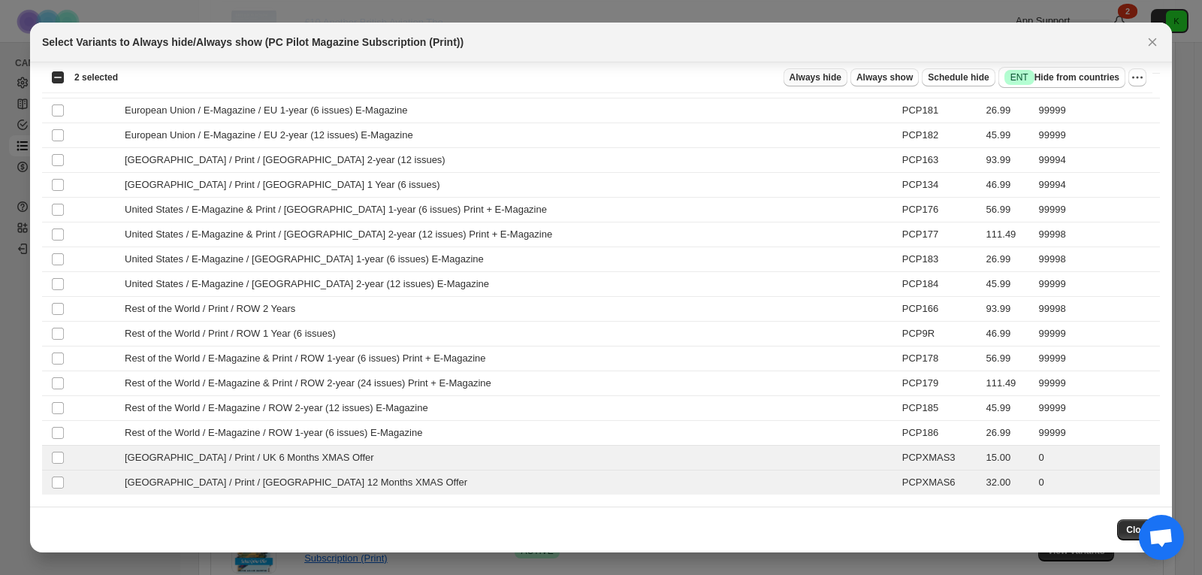
click at [838, 79] on span "Always hide" at bounding box center [816, 77] width 52 height 12
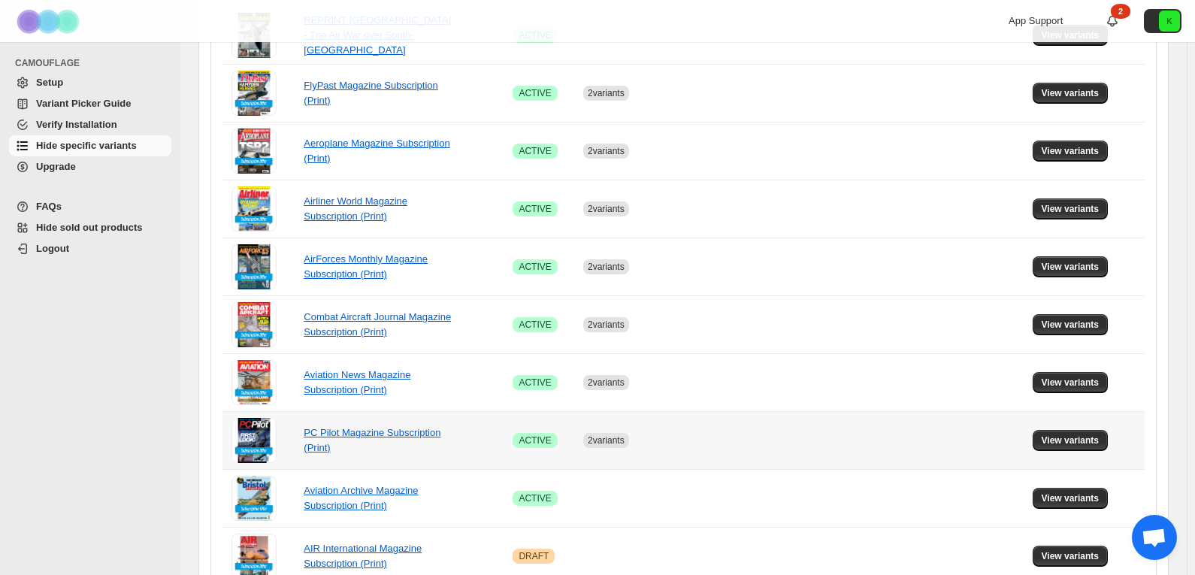
scroll to position [526, 0]
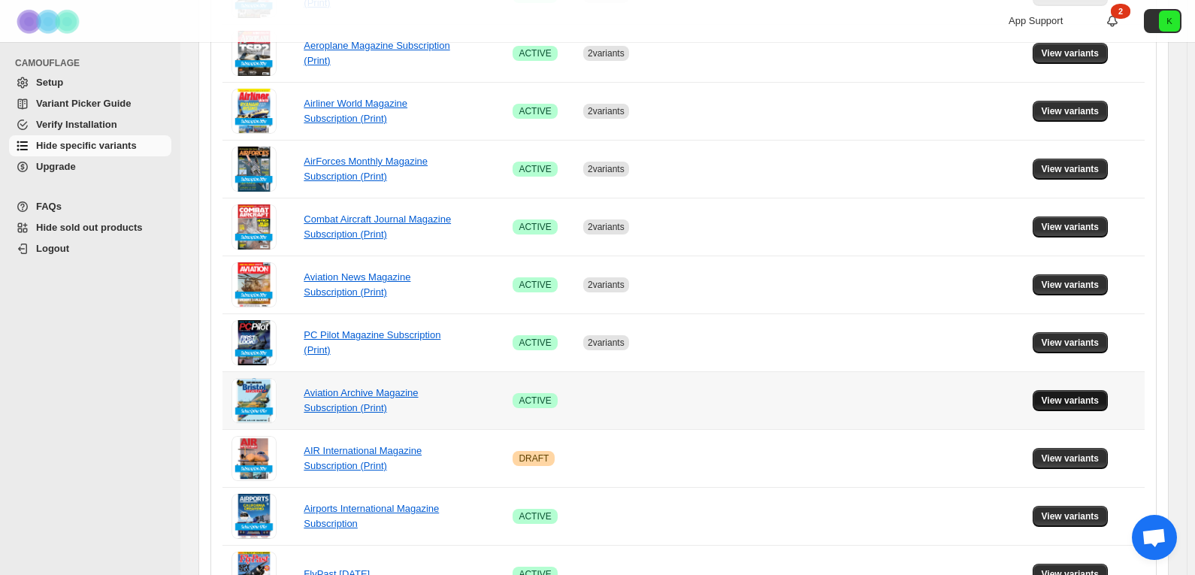
click at [1053, 394] on button "View variants" at bounding box center [1070, 400] width 76 height 21
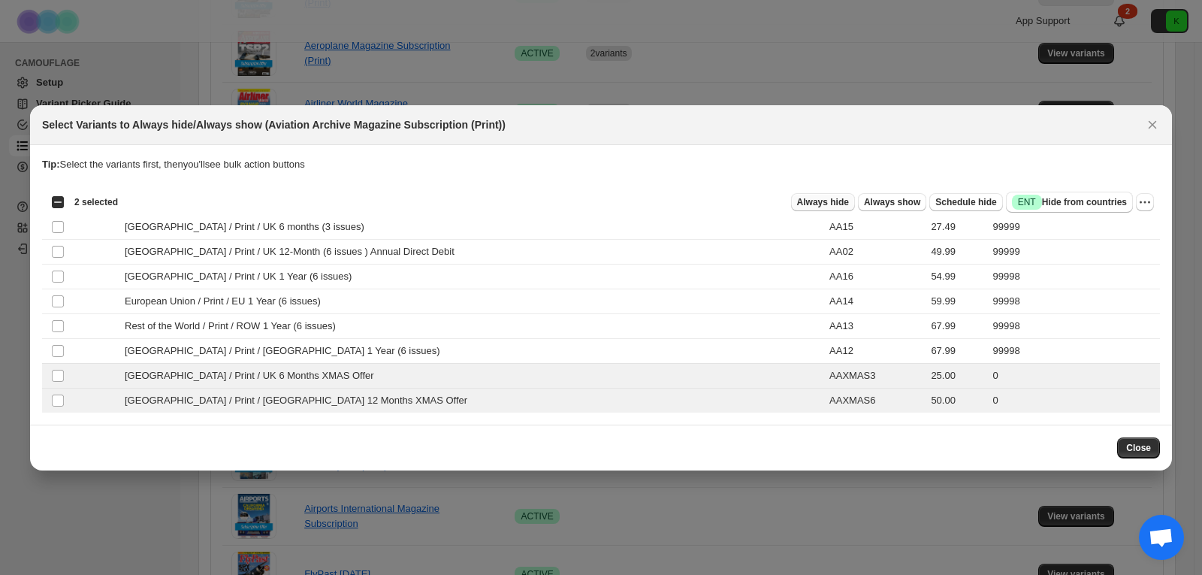
click at [844, 202] on span "Always hide" at bounding box center [823, 202] width 52 height 12
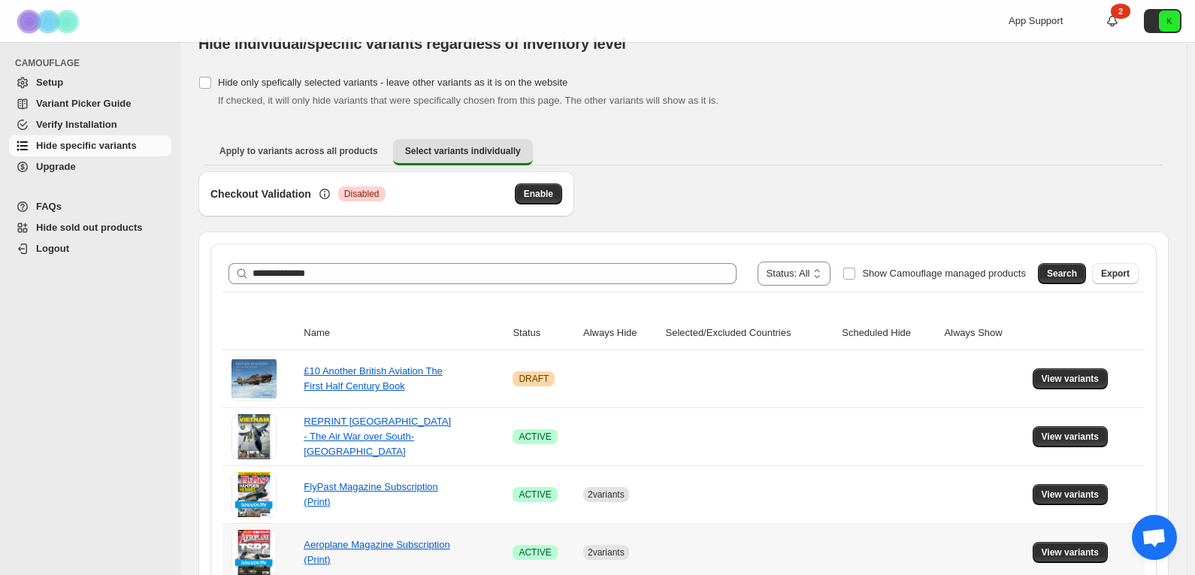
scroll to position [0, 0]
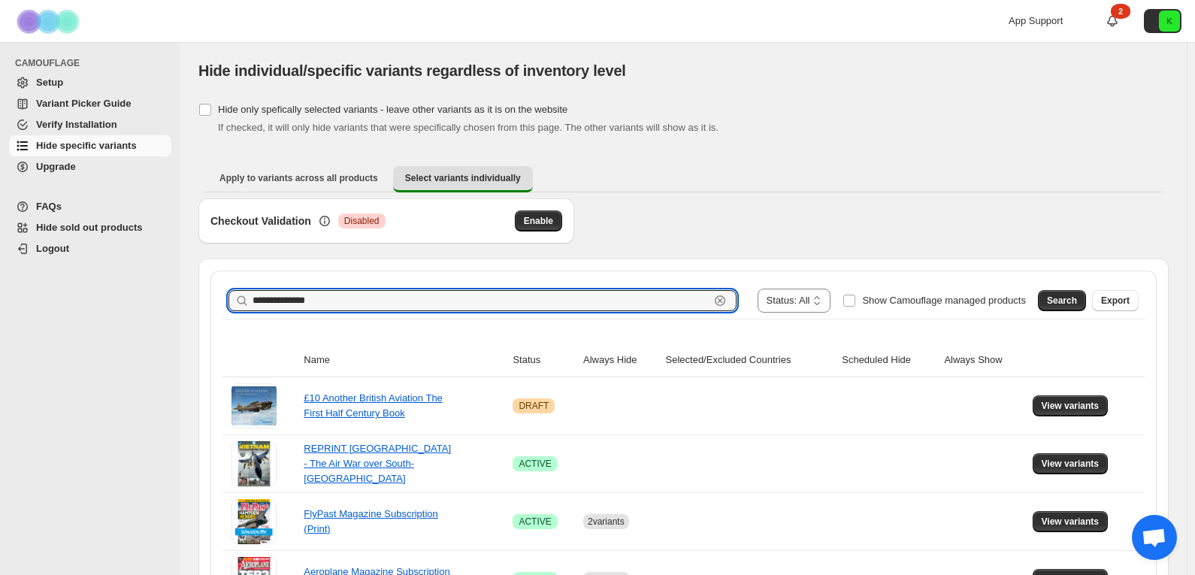
drag, startPoint x: 286, startPoint y: 302, endPoint x: 234, endPoint y: 301, distance: 51.9
click at [234, 301] on div "**********" at bounding box center [482, 300] width 508 height 21
drag, startPoint x: 327, startPoint y: 298, endPoint x: 237, endPoint y: 302, distance: 90.2
click at [237, 302] on div "**********" at bounding box center [482, 300] width 508 height 21
click at [1076, 302] on span "Search" at bounding box center [1062, 301] width 30 height 12
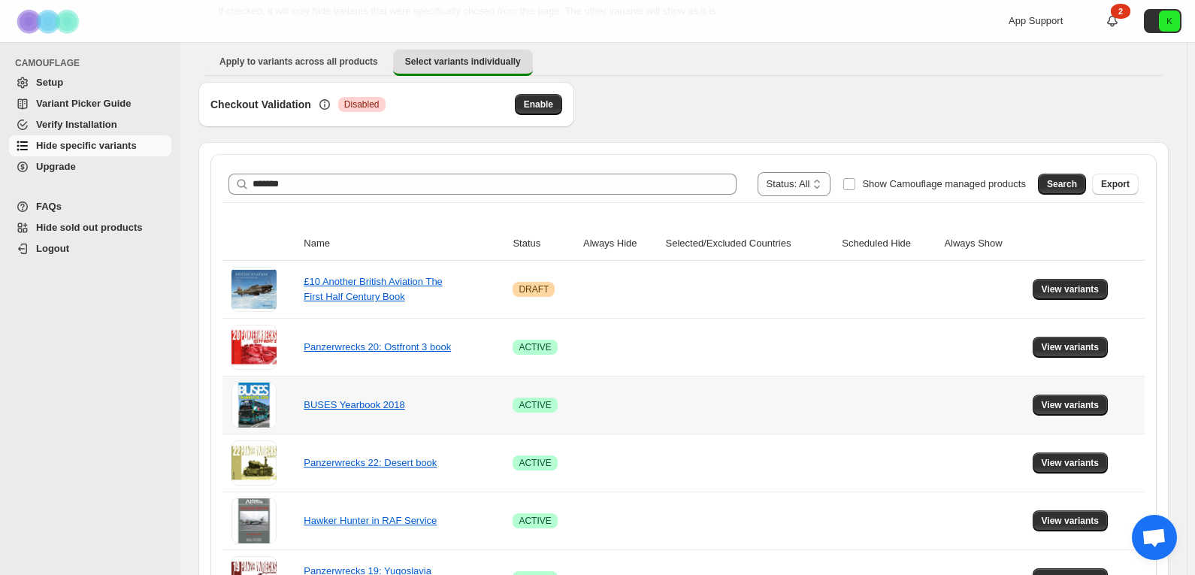
scroll to position [150, 0]
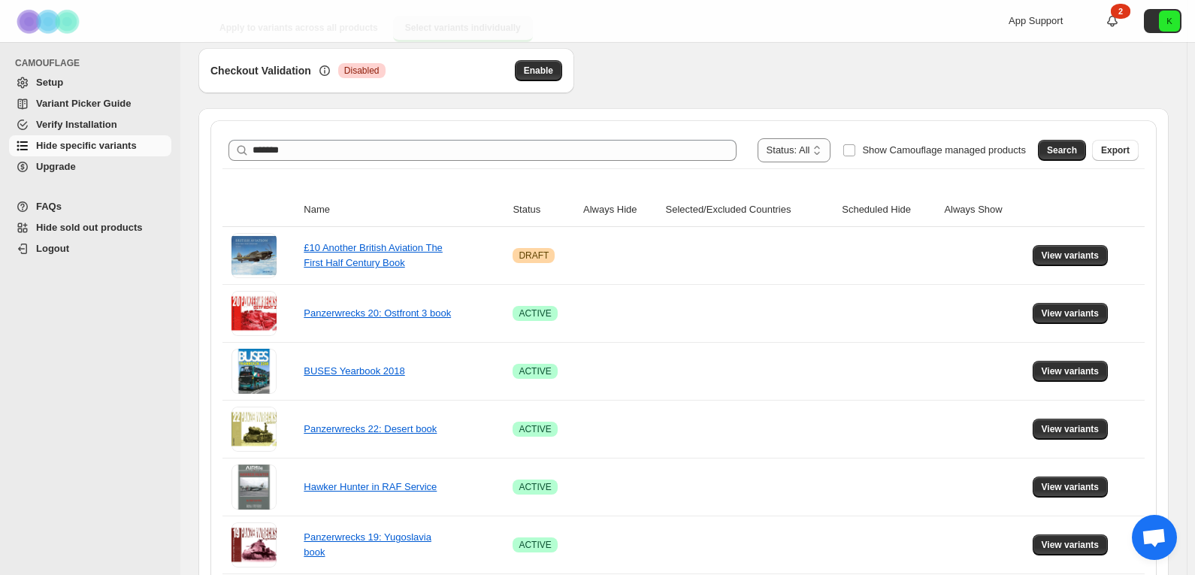
click at [251, 147] on div "******* Clear" at bounding box center [482, 150] width 508 height 21
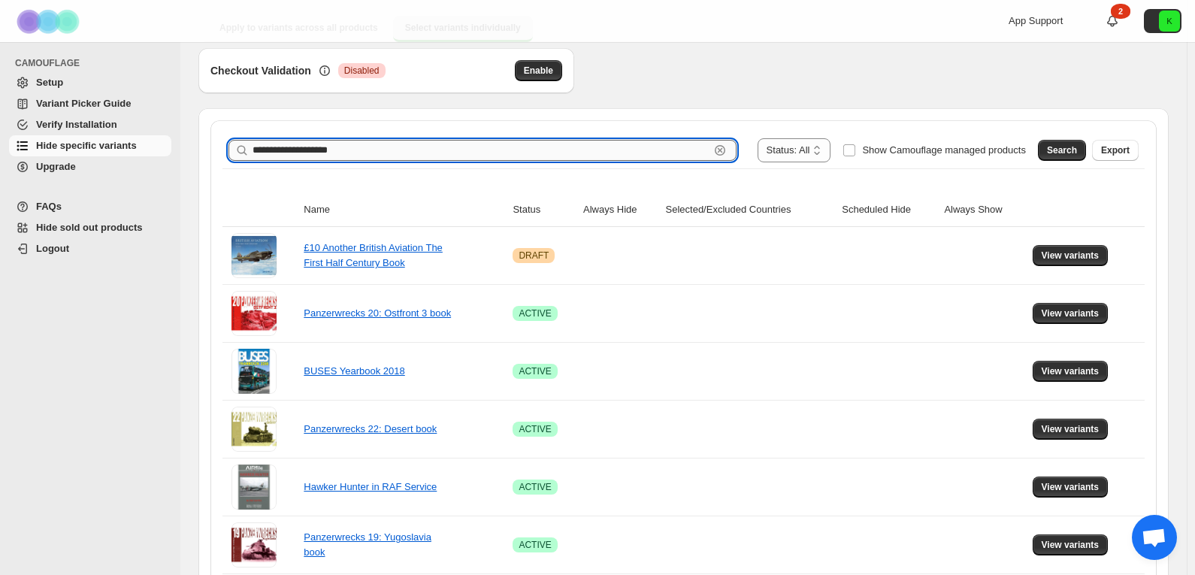
type input "**********"
click at [1077, 148] on span "Search" at bounding box center [1062, 150] width 30 height 12
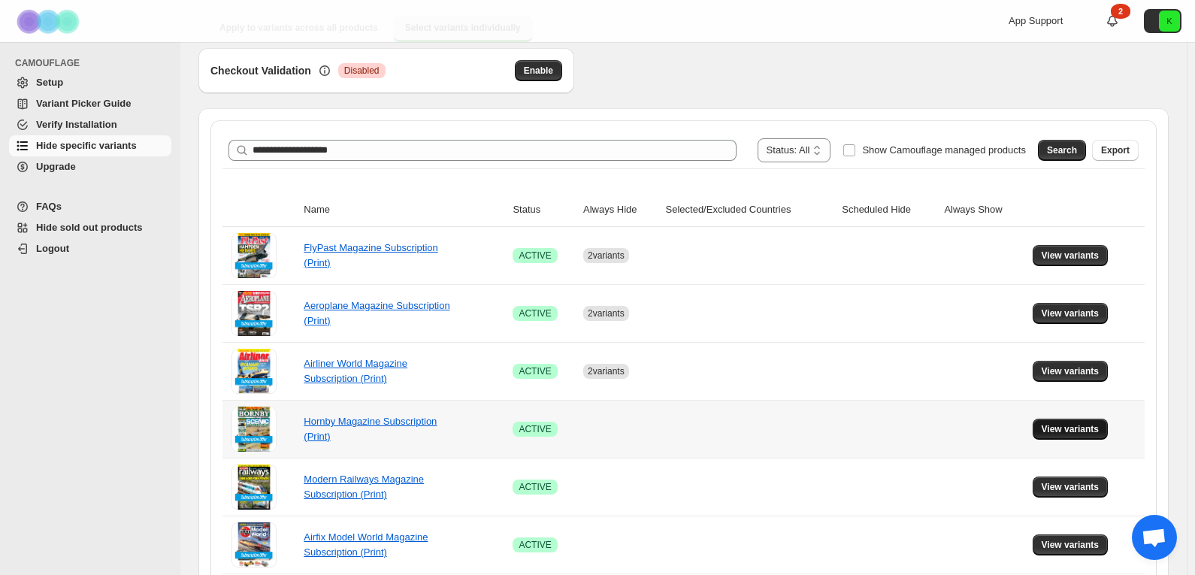
click at [1084, 428] on span "View variants" at bounding box center [1070, 429] width 58 height 12
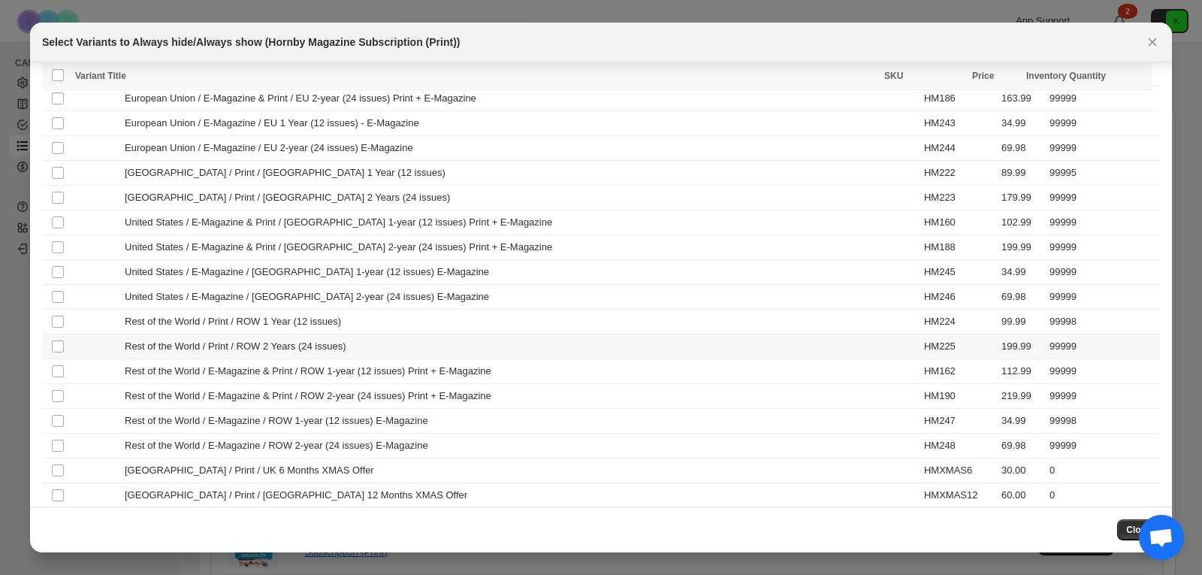
scroll to position [505, 0]
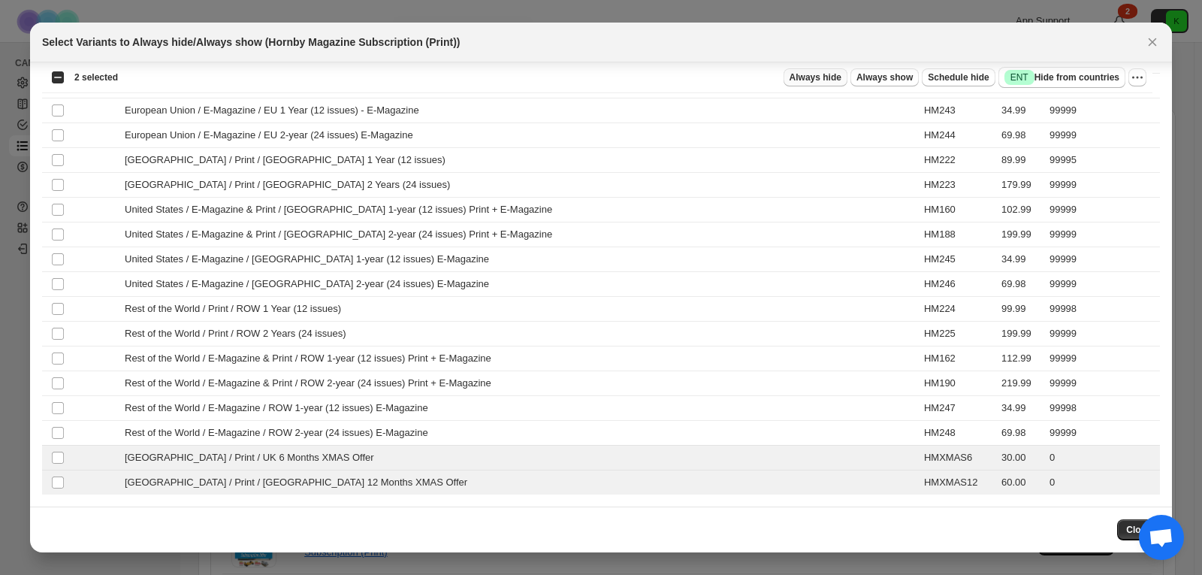
click at [839, 75] on span "Always hide" at bounding box center [816, 77] width 52 height 12
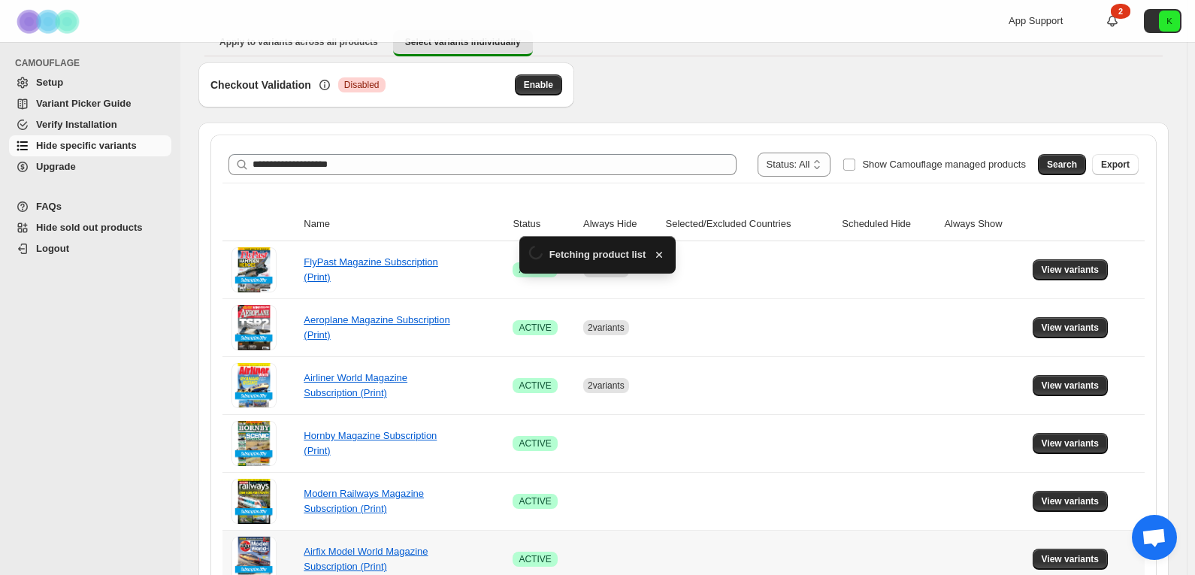
scroll to position [150, 0]
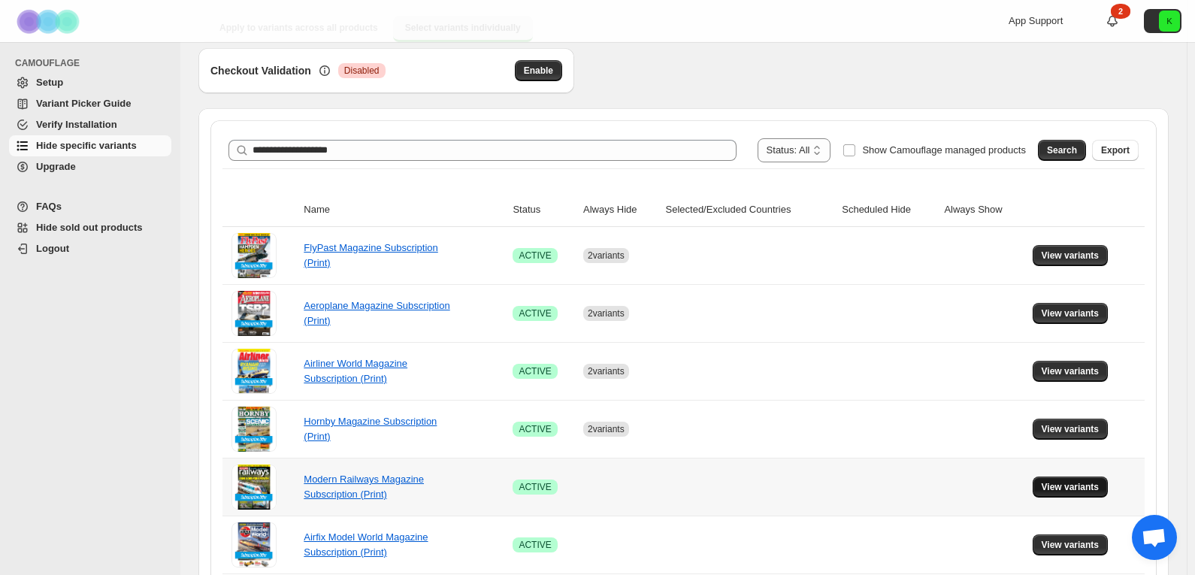
click at [1058, 488] on span "View variants" at bounding box center [1070, 487] width 58 height 12
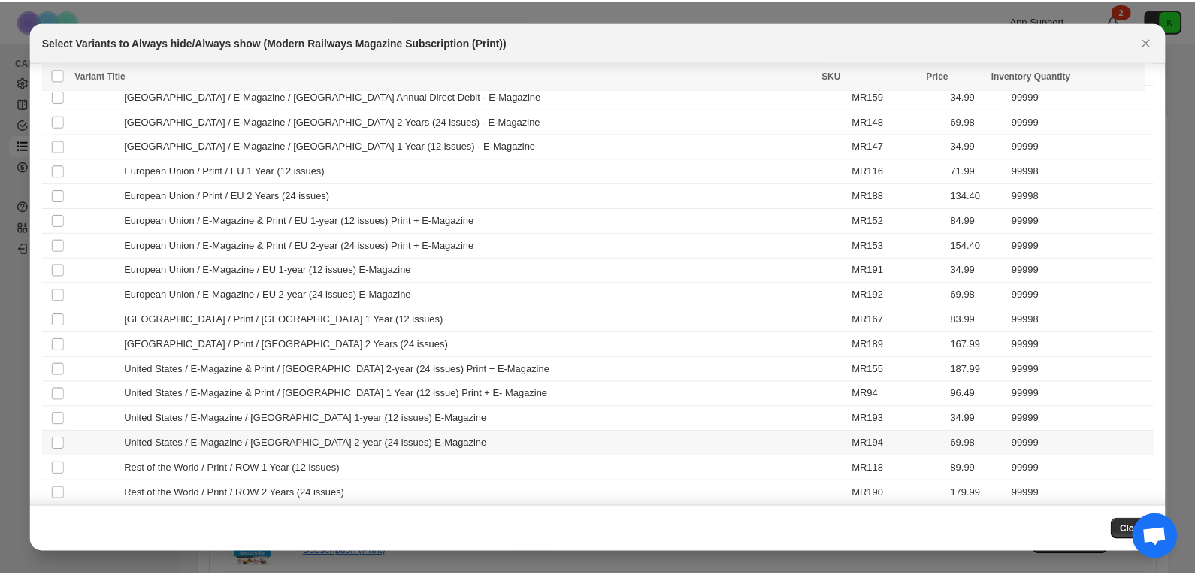
scroll to position [431, 0]
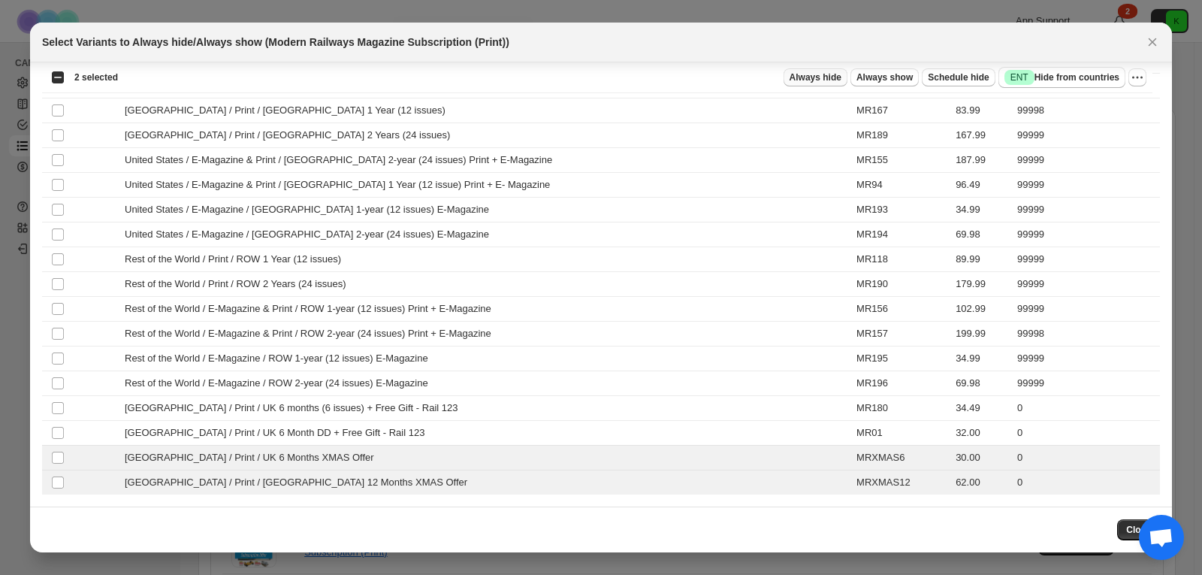
click at [835, 79] on span "Always hide" at bounding box center [816, 77] width 52 height 12
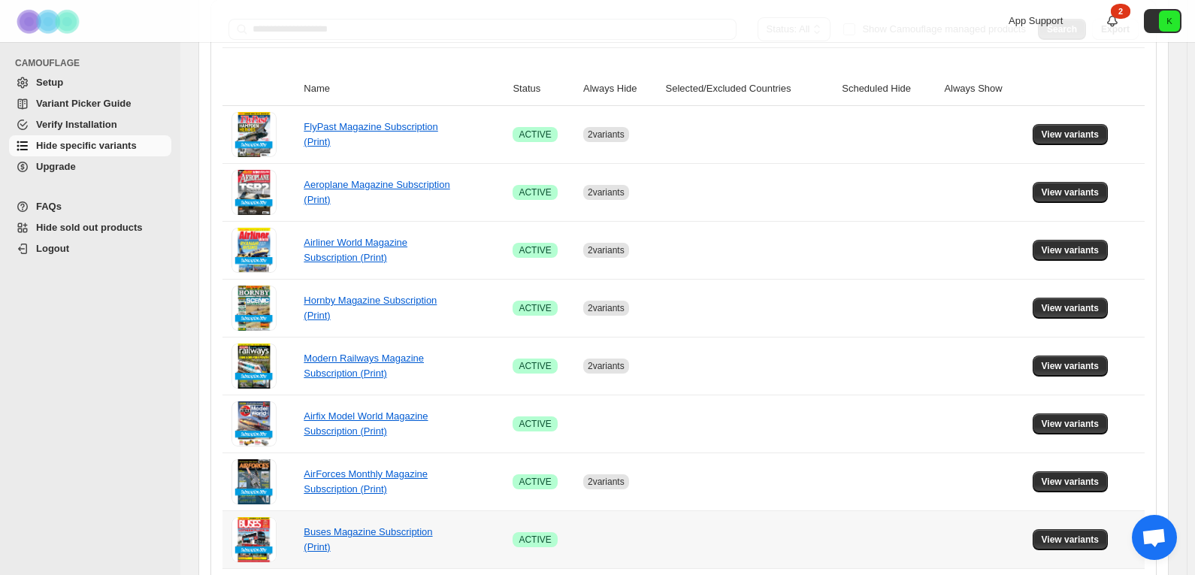
scroll to position [451, 0]
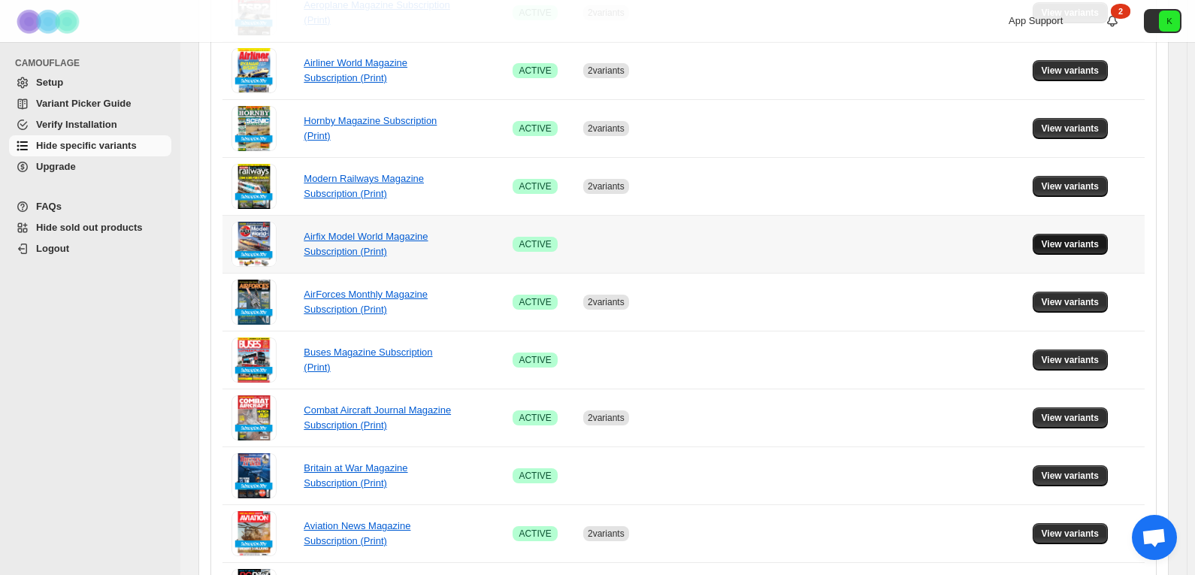
click at [1059, 245] on span "View variants" at bounding box center [1070, 244] width 58 height 12
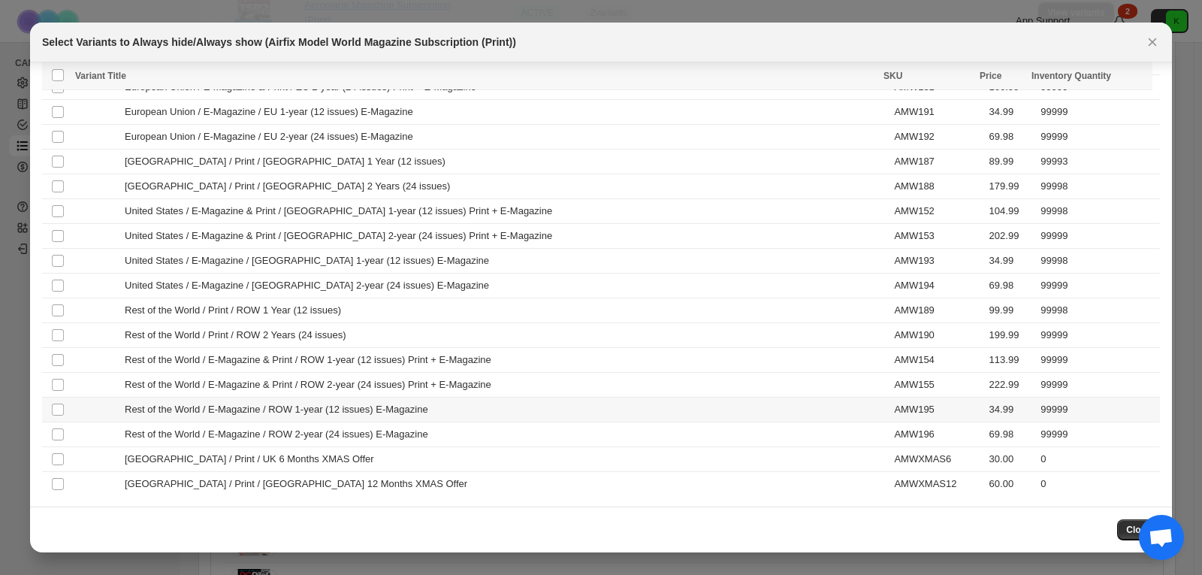
scroll to position [555, 0]
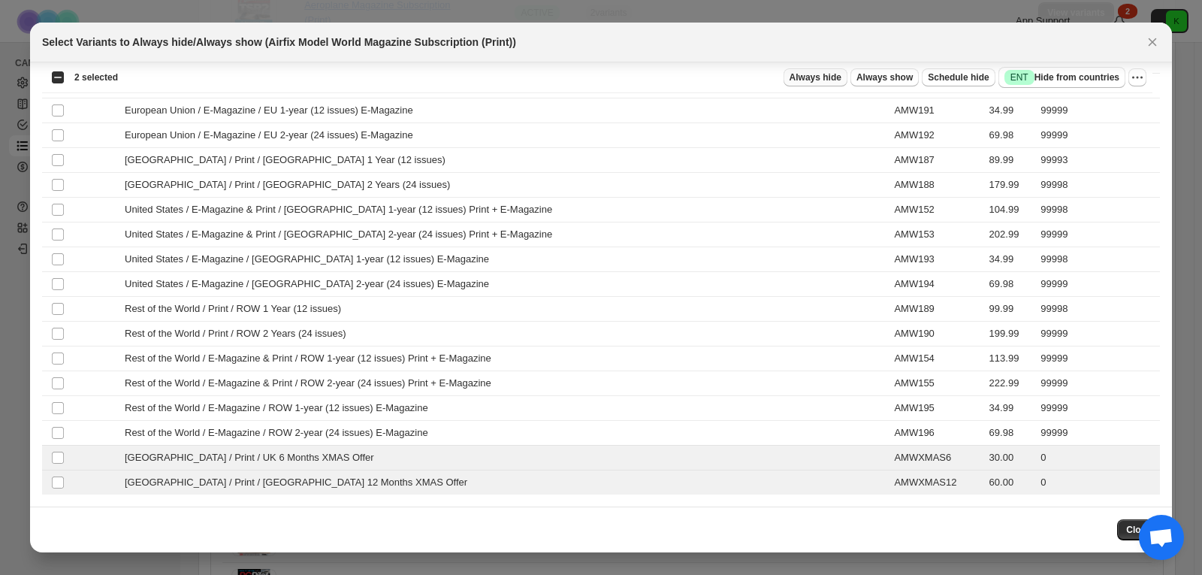
click at [831, 74] on span "Always hide" at bounding box center [816, 77] width 52 height 12
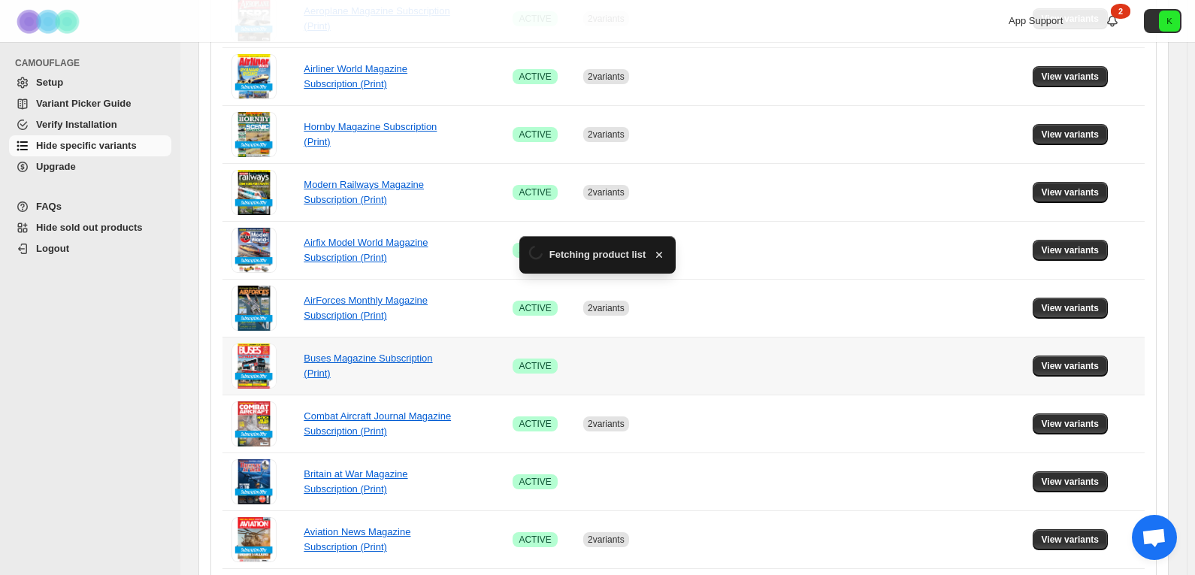
scroll to position [451, 0]
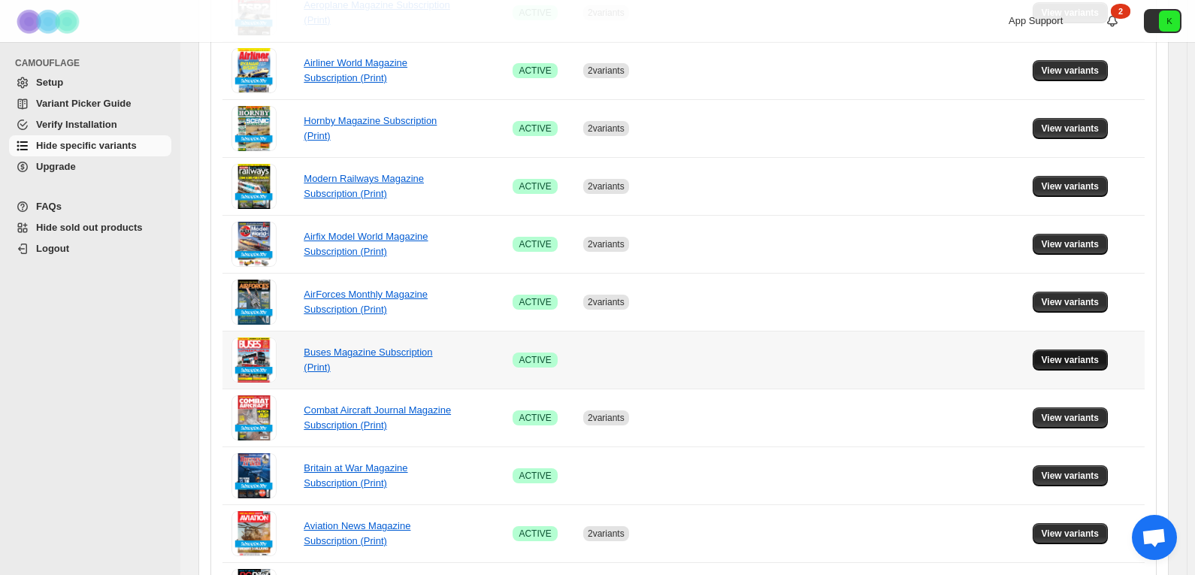
click at [1060, 361] on span "View variants" at bounding box center [1070, 360] width 58 height 12
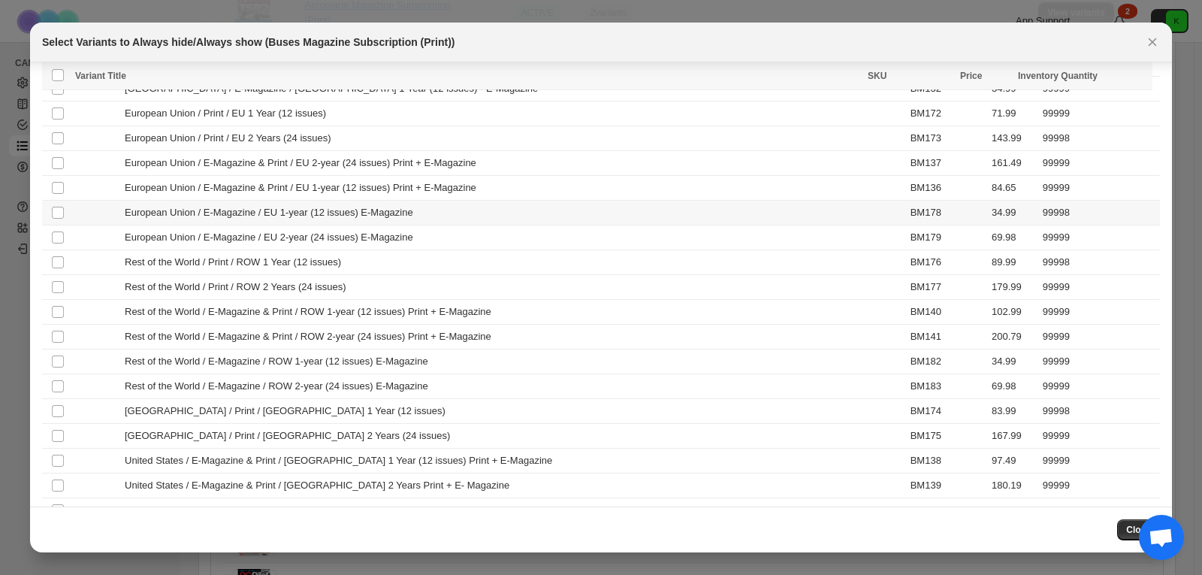
scroll to position [431, 0]
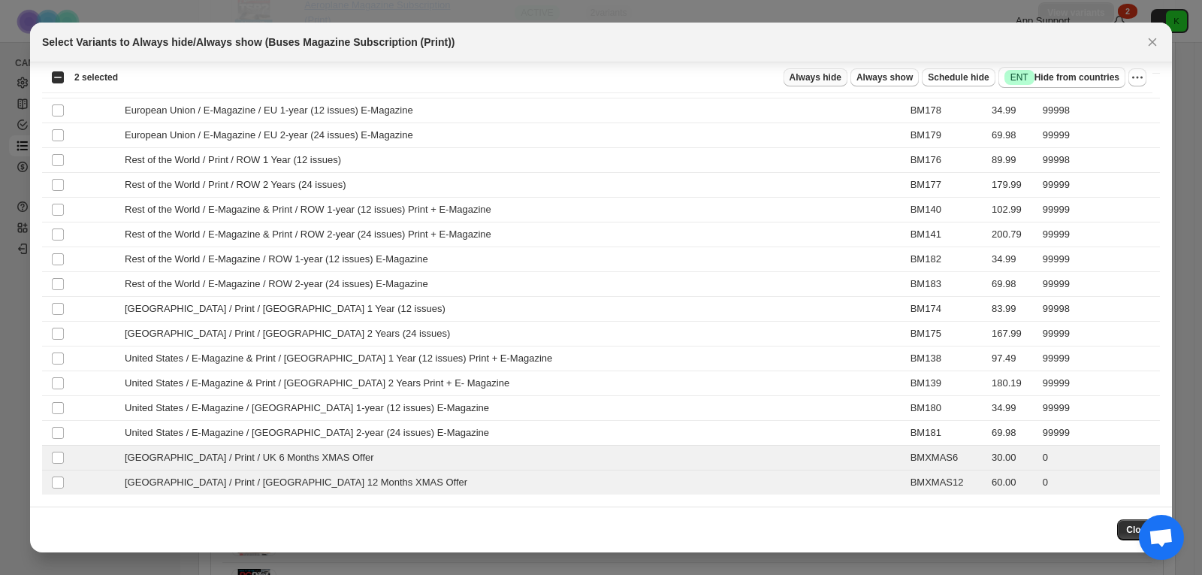
click at [822, 75] on span "Always hide" at bounding box center [816, 77] width 52 height 12
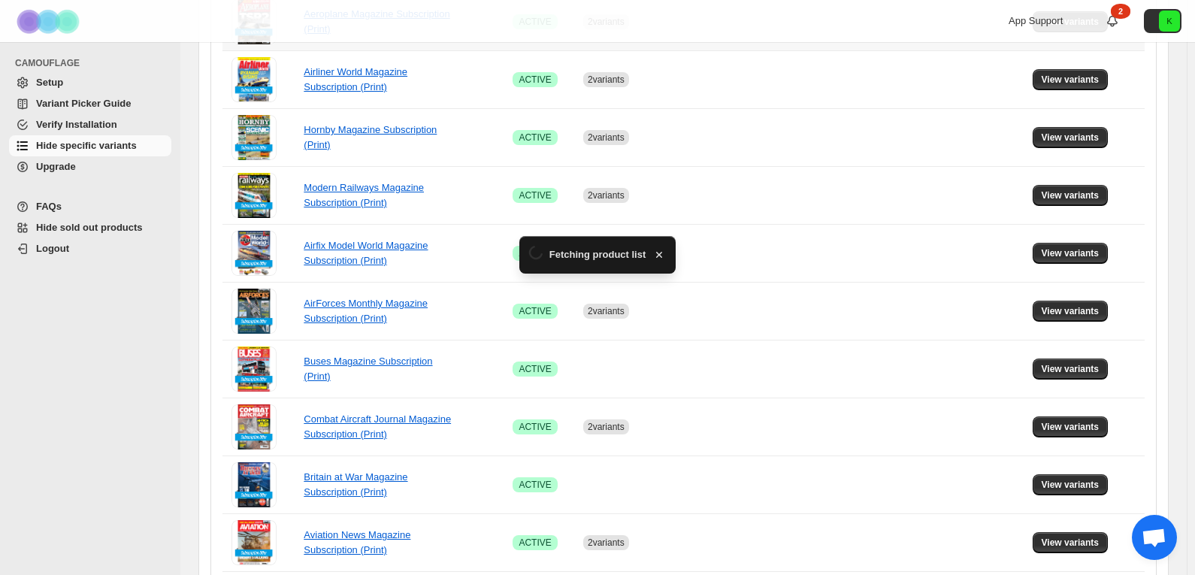
scroll to position [451, 0]
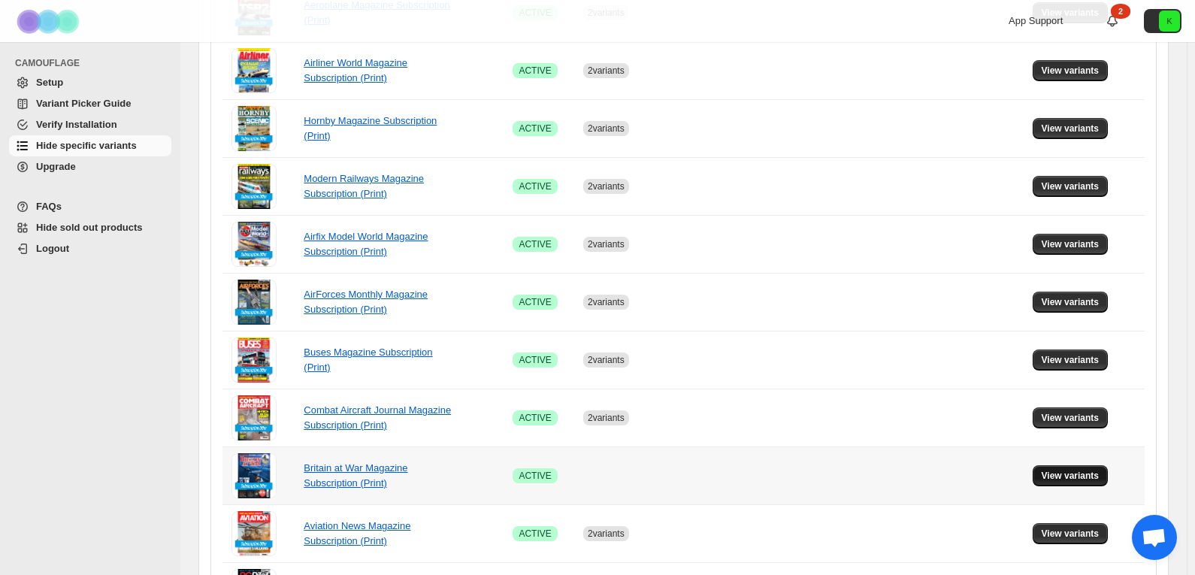
click at [1060, 474] on span "View variants" at bounding box center [1070, 476] width 58 height 12
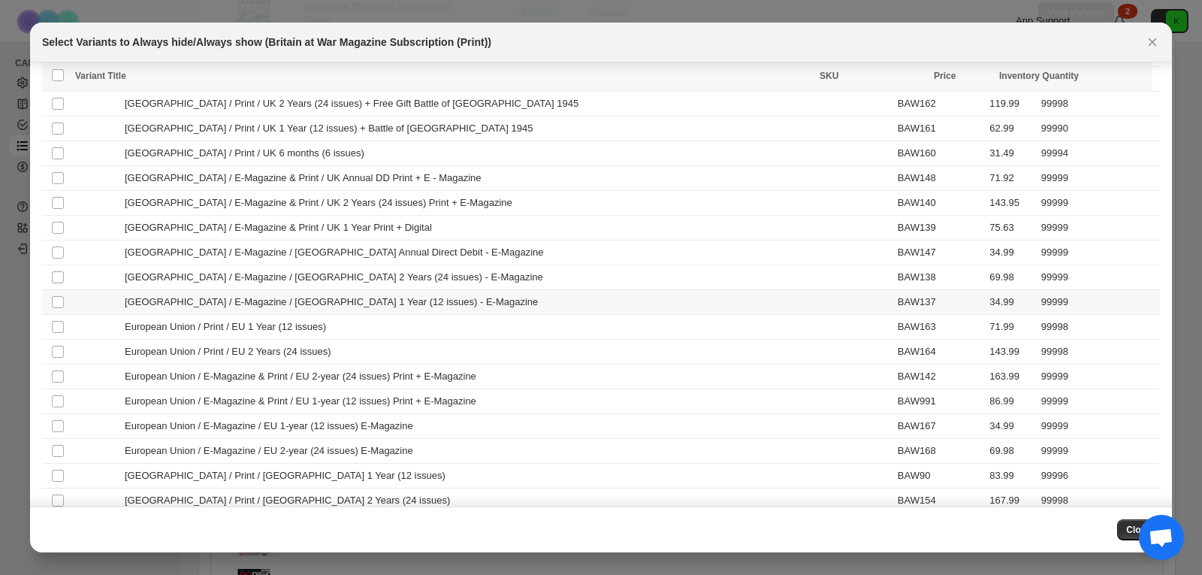
scroll to position [431, 0]
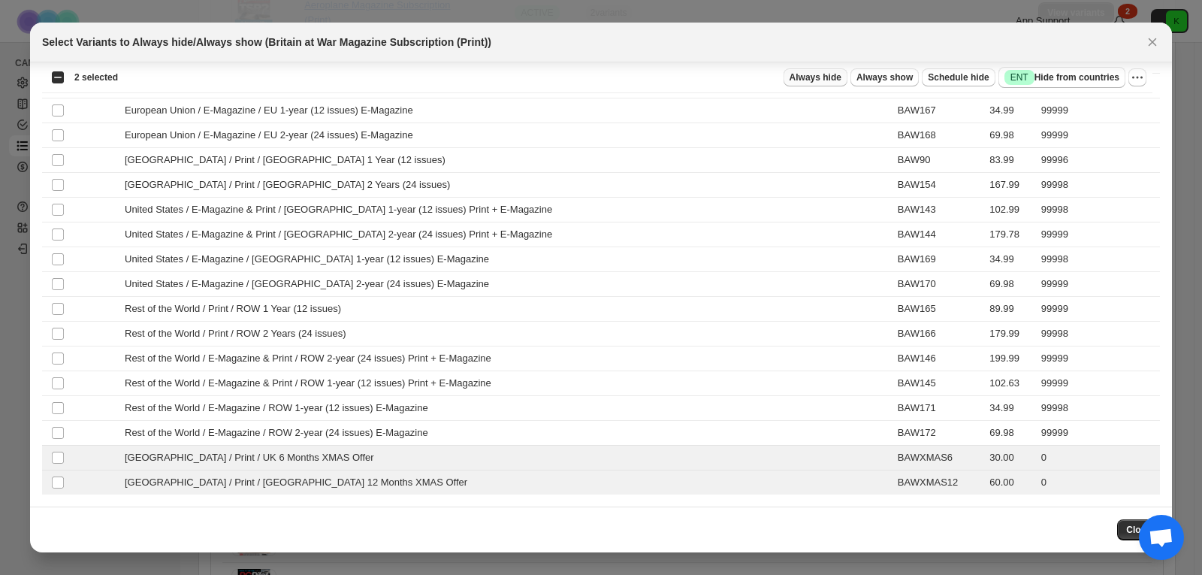
click at [827, 77] on span "Always hide" at bounding box center [816, 77] width 52 height 12
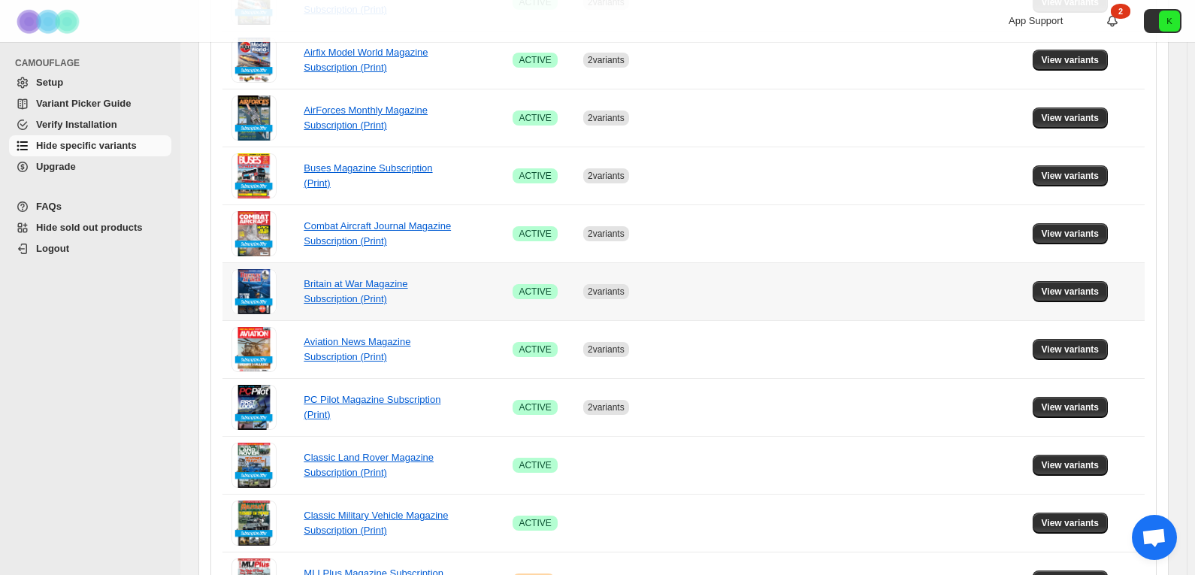
scroll to position [676, 0]
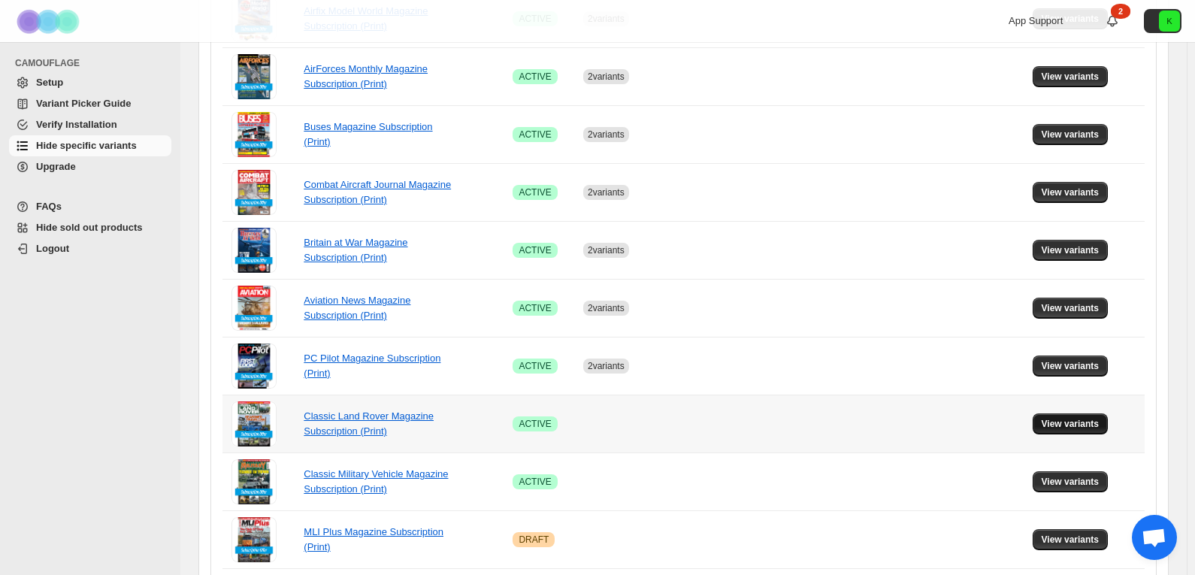
click at [1080, 424] on span "View variants" at bounding box center [1070, 424] width 58 height 12
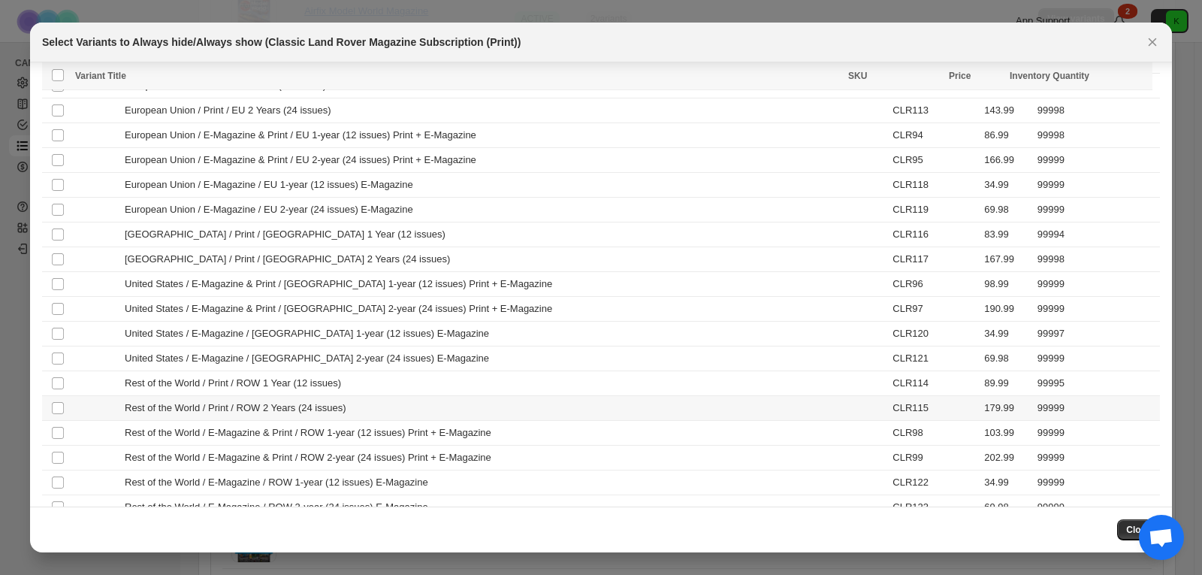
scroll to position [431, 0]
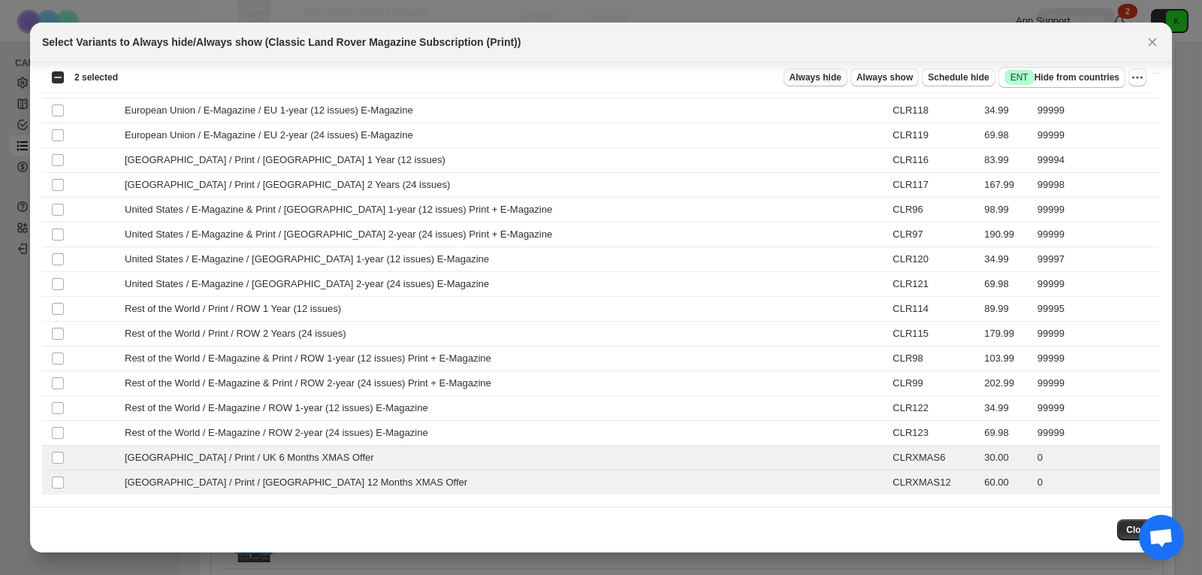
click at [823, 75] on span "Always hide" at bounding box center [816, 77] width 52 height 12
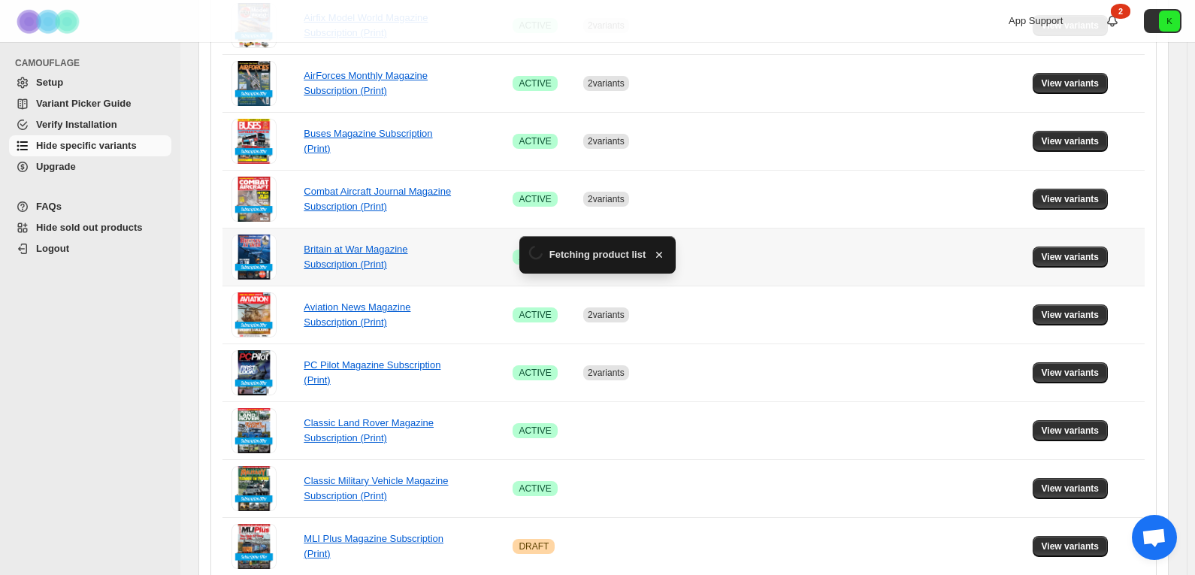
scroll to position [676, 0]
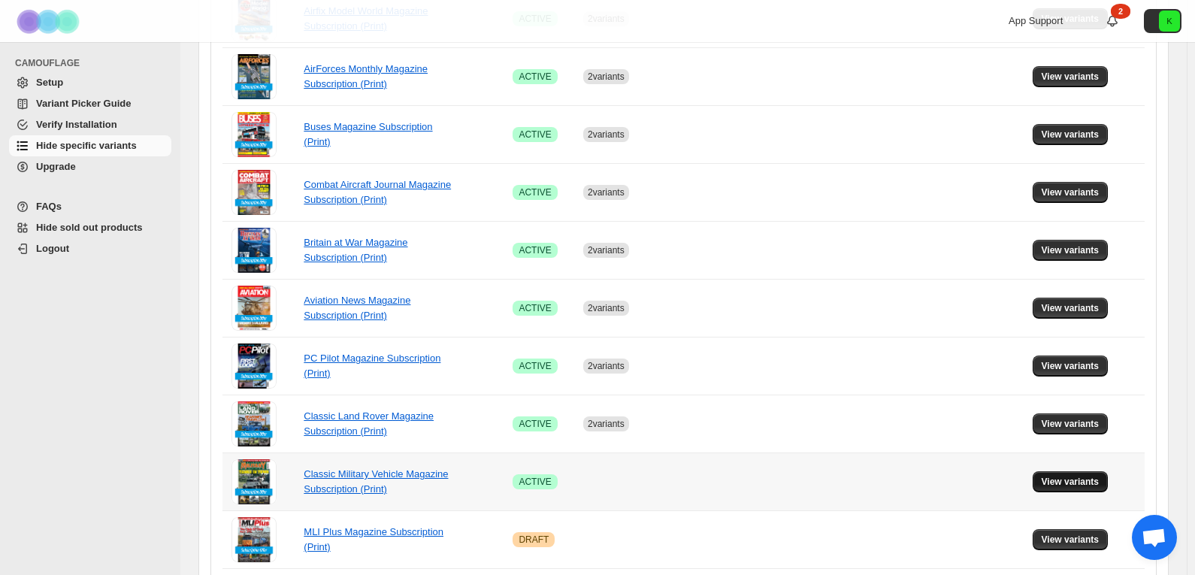
click at [1066, 479] on span "View variants" at bounding box center [1070, 482] width 58 height 12
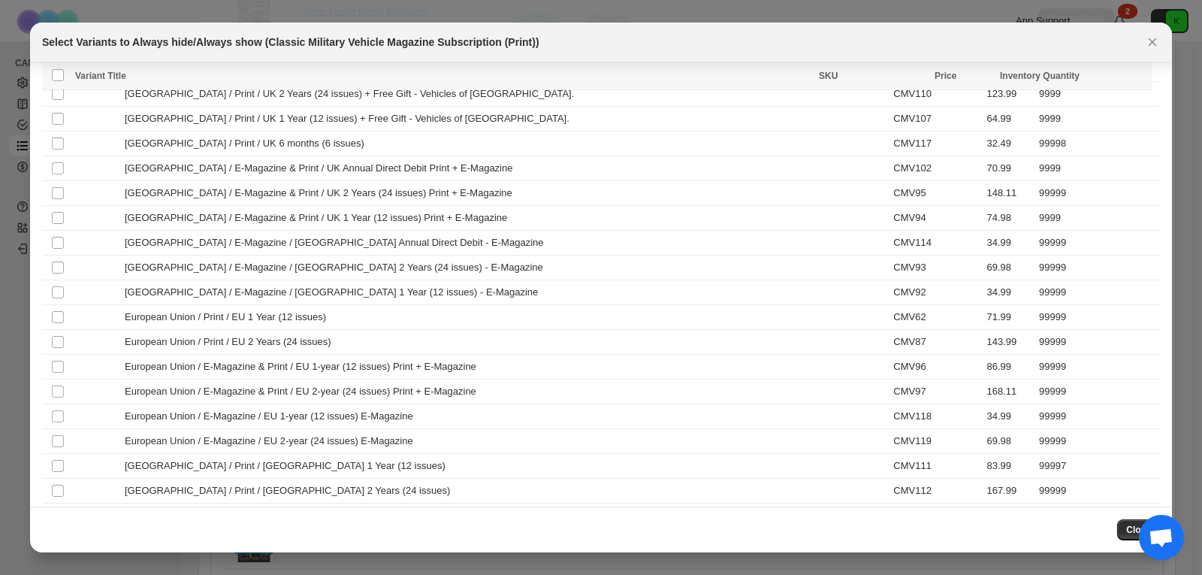
scroll to position [431, 0]
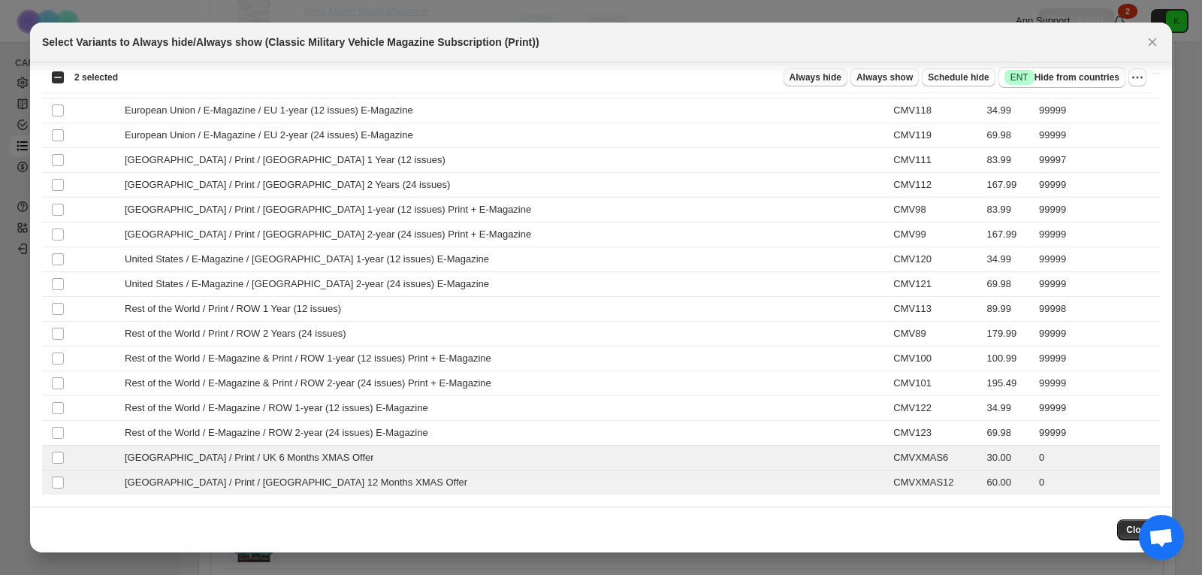
click at [833, 72] on span "Always hide" at bounding box center [816, 77] width 52 height 12
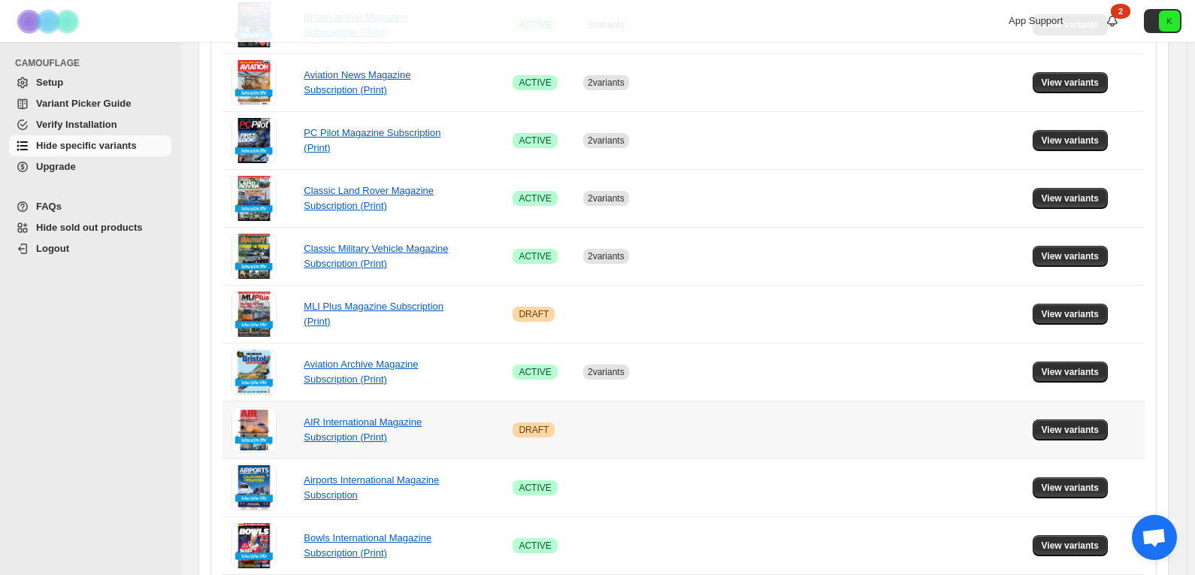
scroll to position [977, 0]
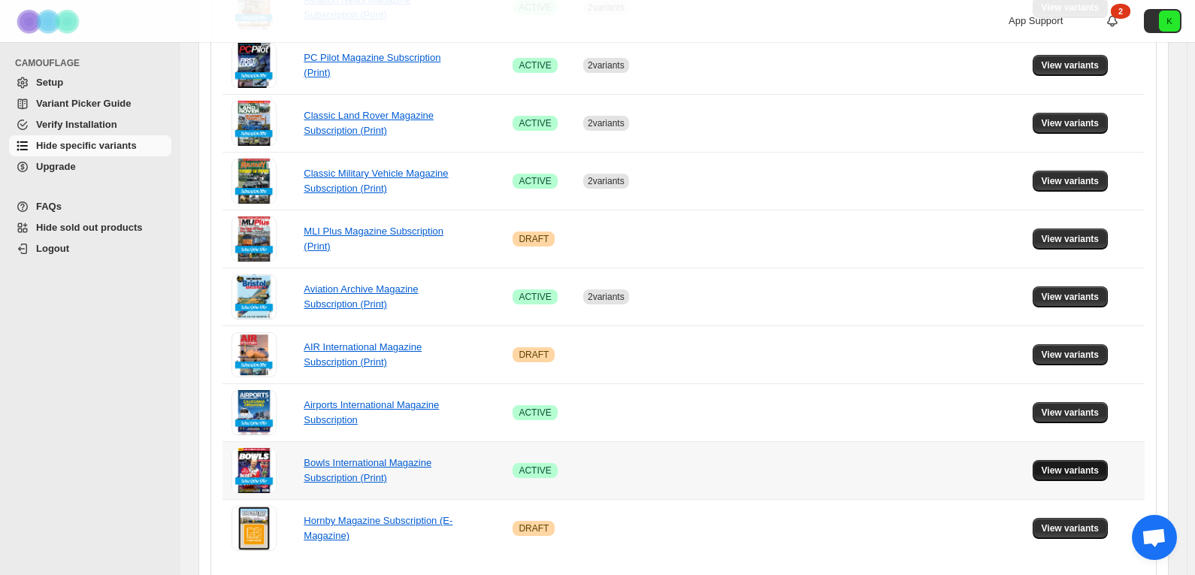
click at [1050, 469] on span "View variants" at bounding box center [1070, 470] width 58 height 12
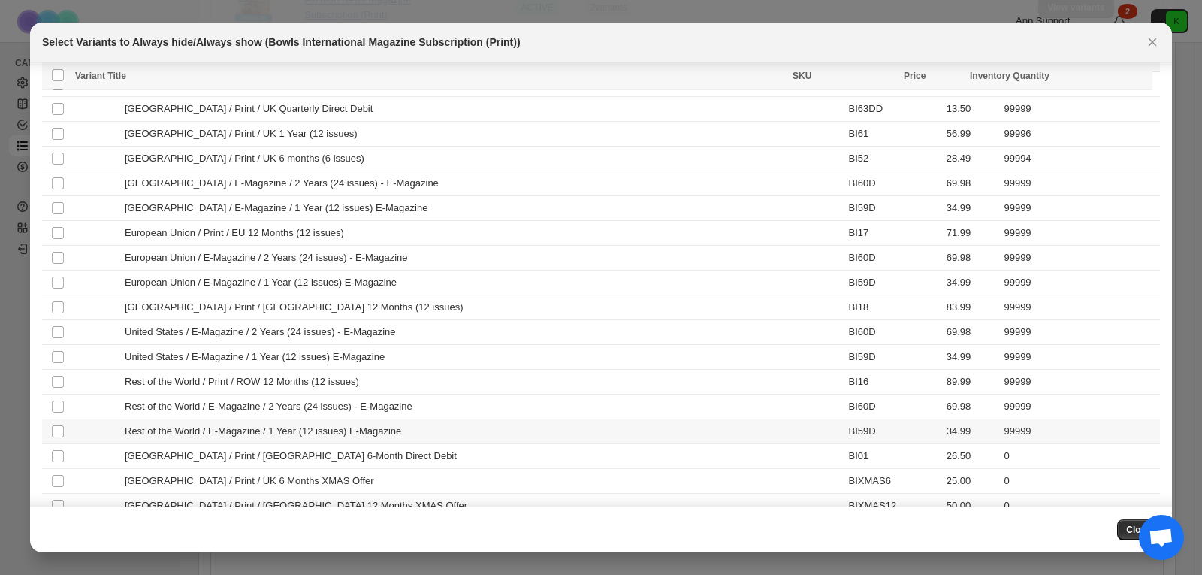
scroll to position [83, 0]
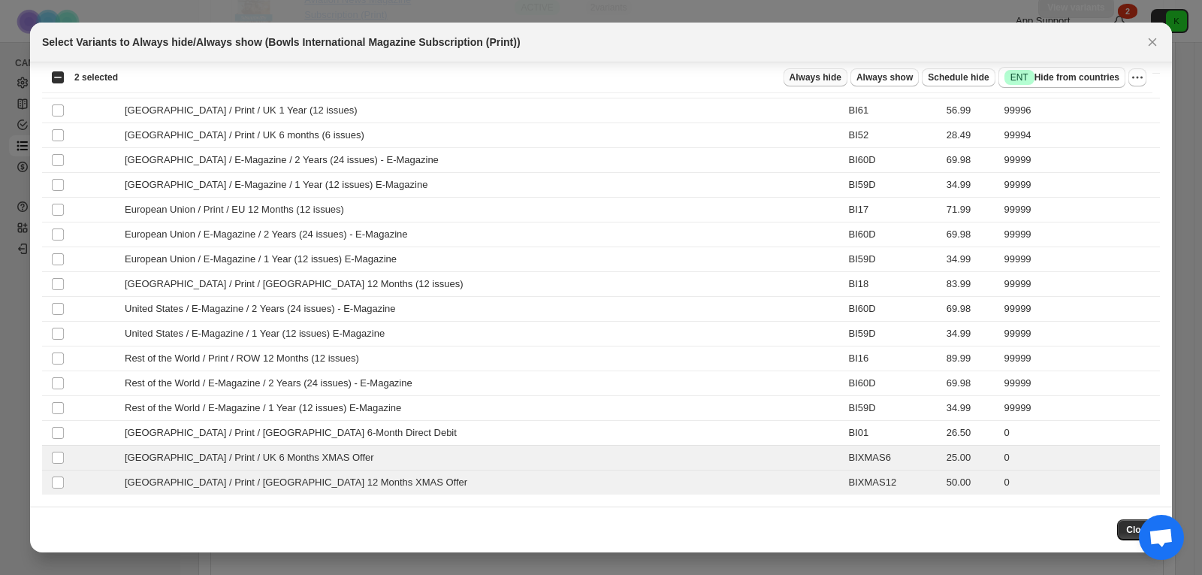
click at [832, 79] on span "Always hide" at bounding box center [816, 77] width 52 height 12
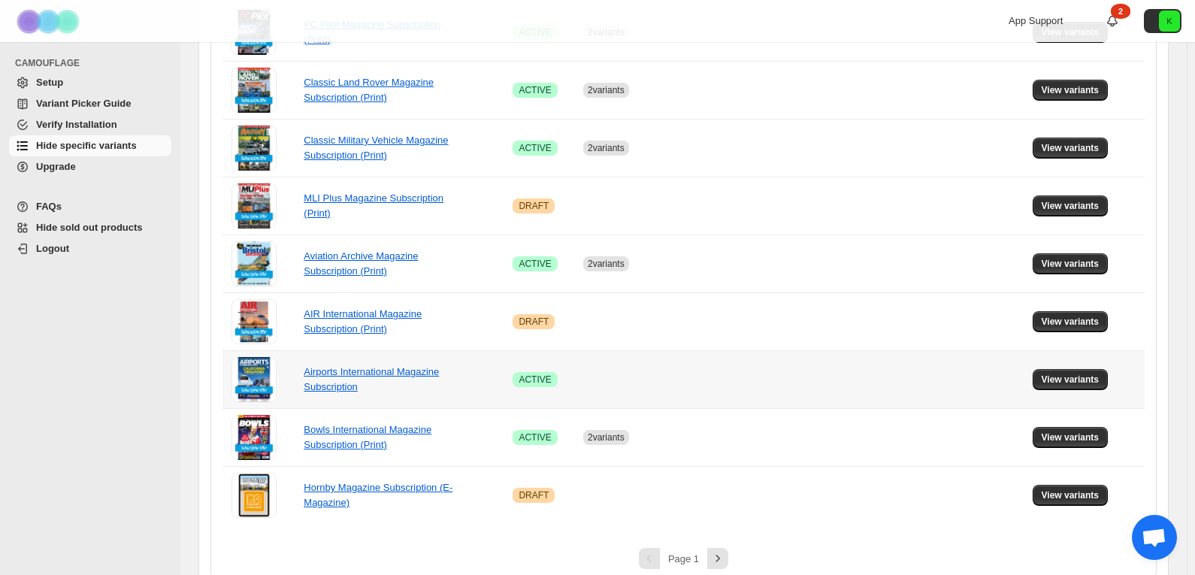
scroll to position [1028, 0]
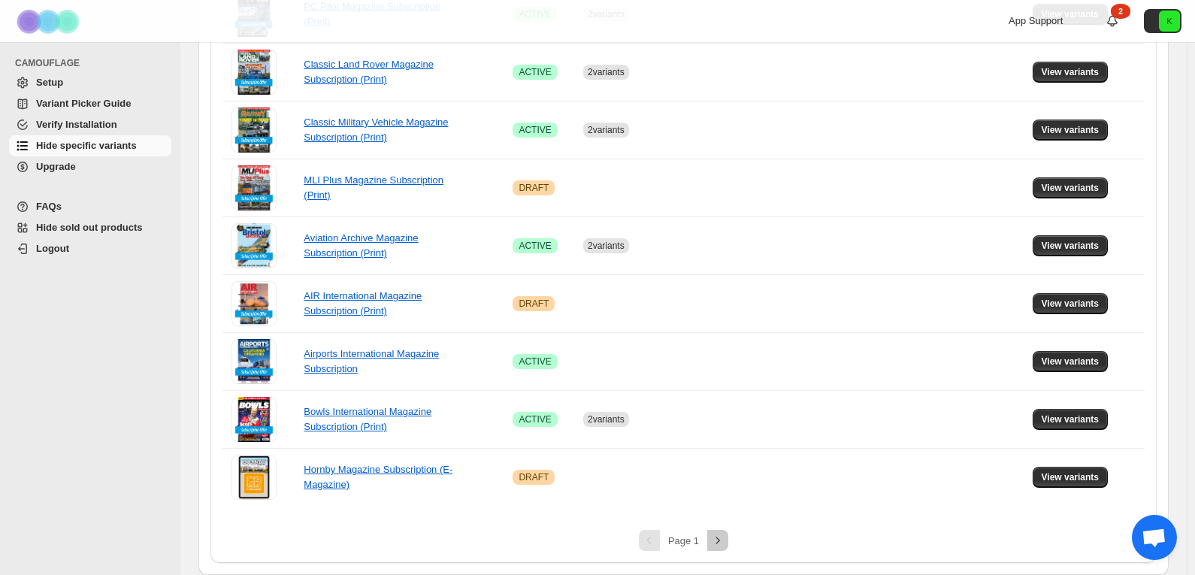
click at [724, 536] on icon "Next" at bounding box center [717, 540] width 15 height 15
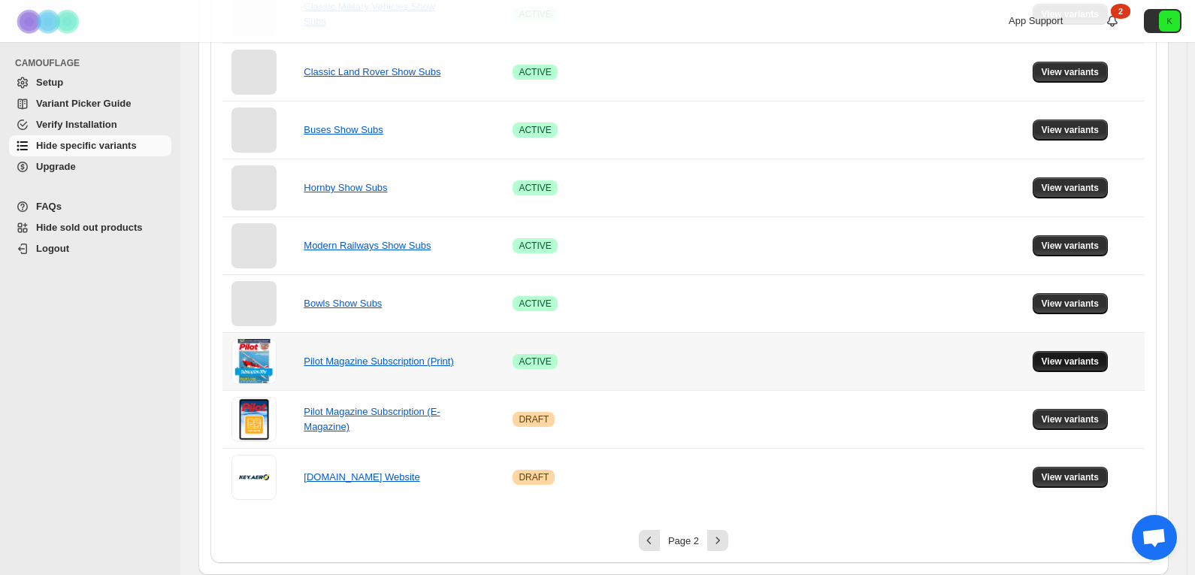
click at [1083, 364] on span "View variants" at bounding box center [1070, 361] width 58 height 12
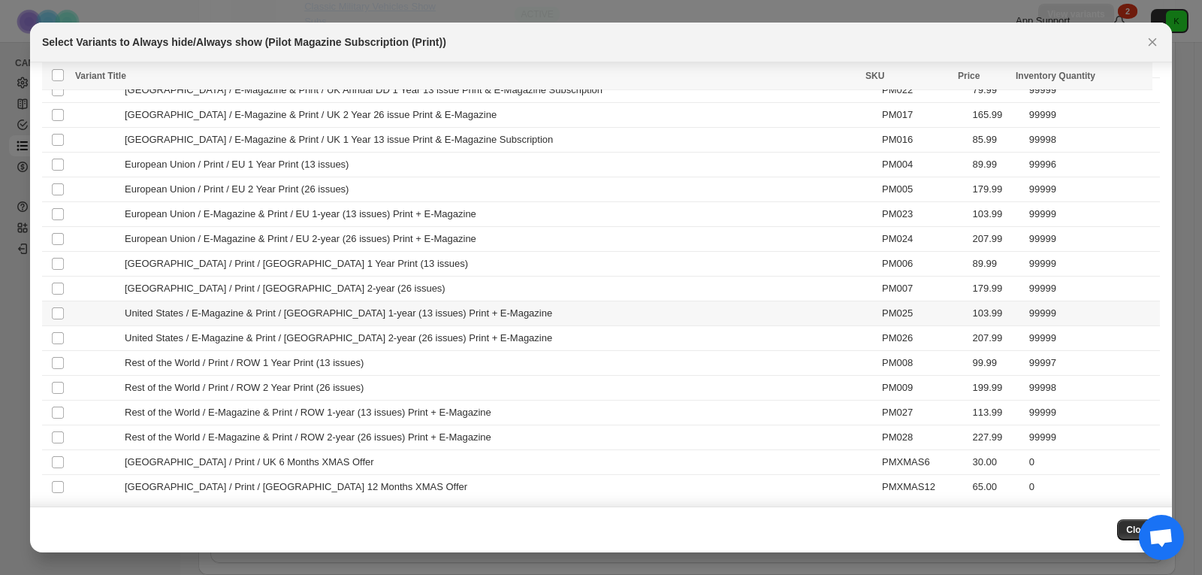
scroll to position [183, 0]
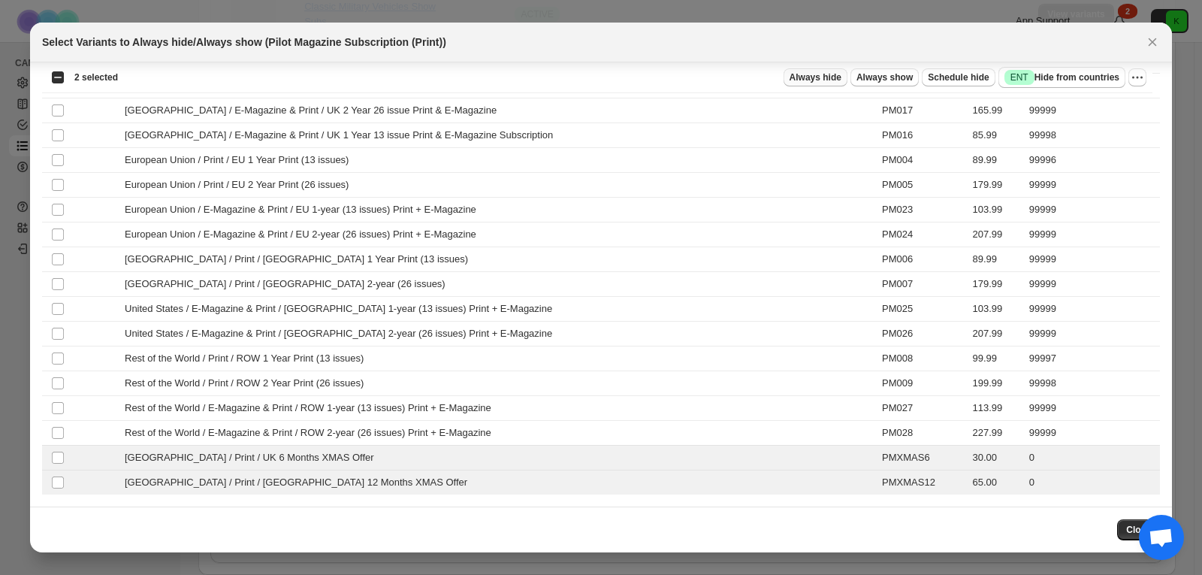
click at [813, 80] on span "Always hide" at bounding box center [816, 77] width 52 height 12
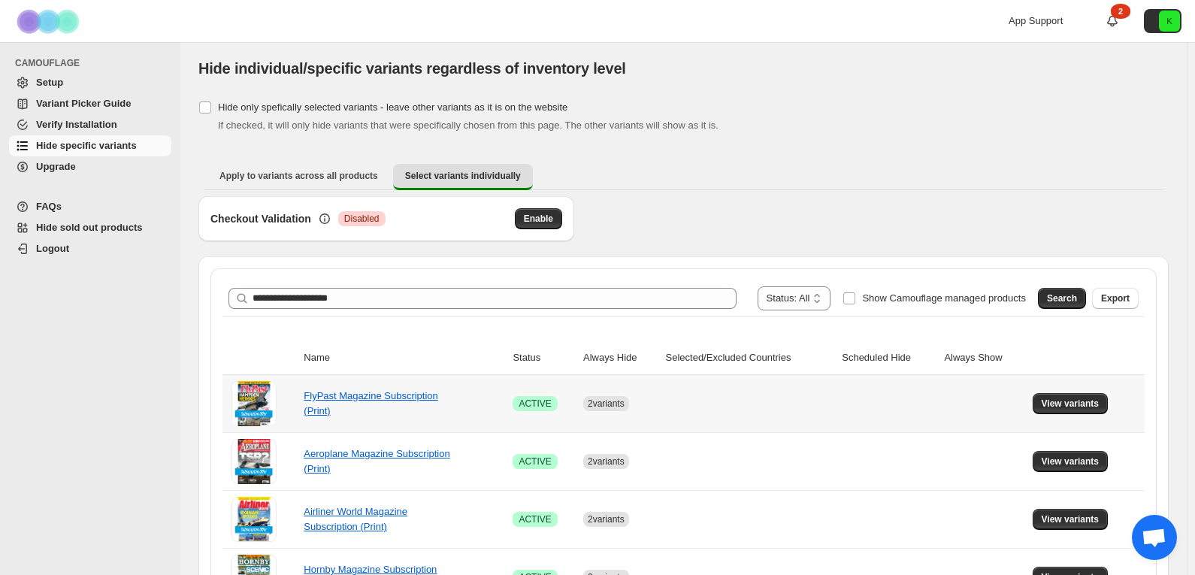
scroll to position [0, 0]
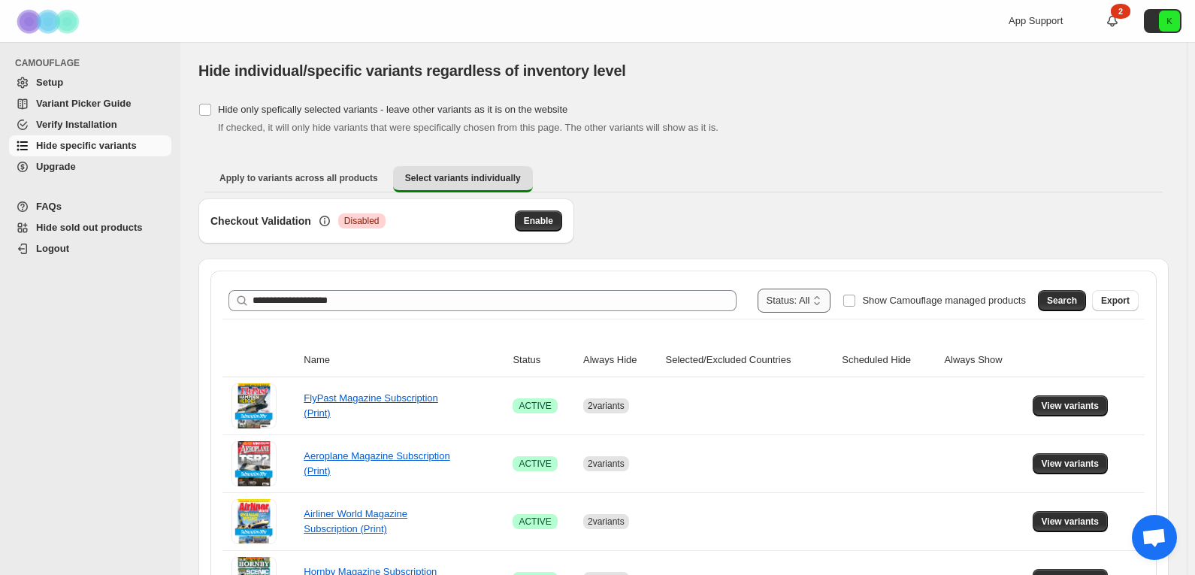
click at [817, 300] on select "**********" at bounding box center [794, 301] width 74 height 24
select select "******"
click at [787, 289] on select "**********" at bounding box center [794, 301] width 74 height 24
click at [1076, 301] on span "Search" at bounding box center [1062, 301] width 30 height 12
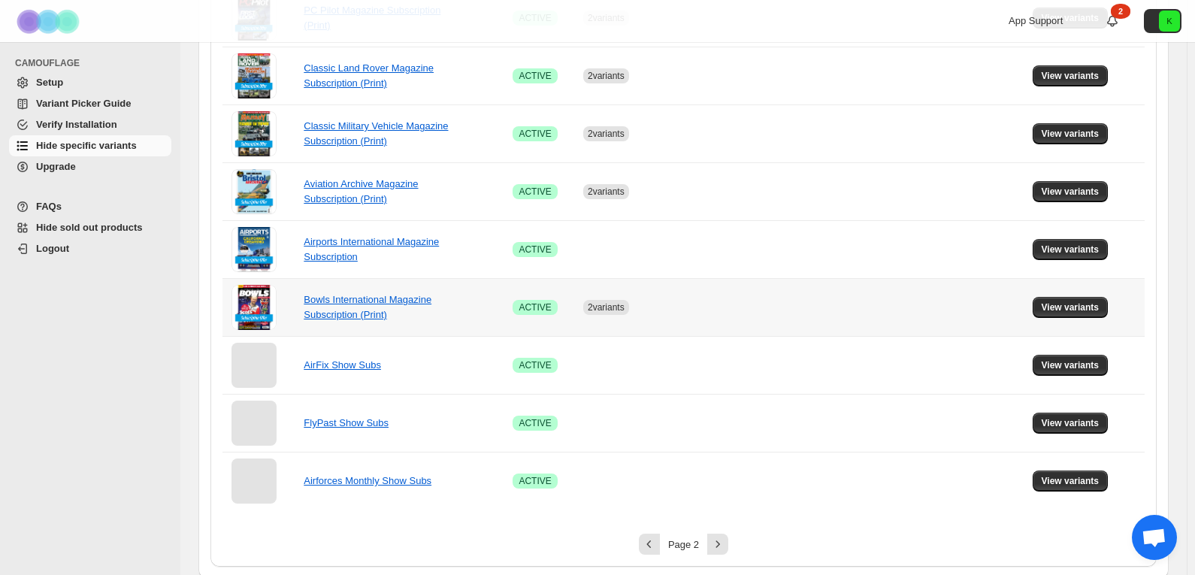
scroll to position [1028, 0]
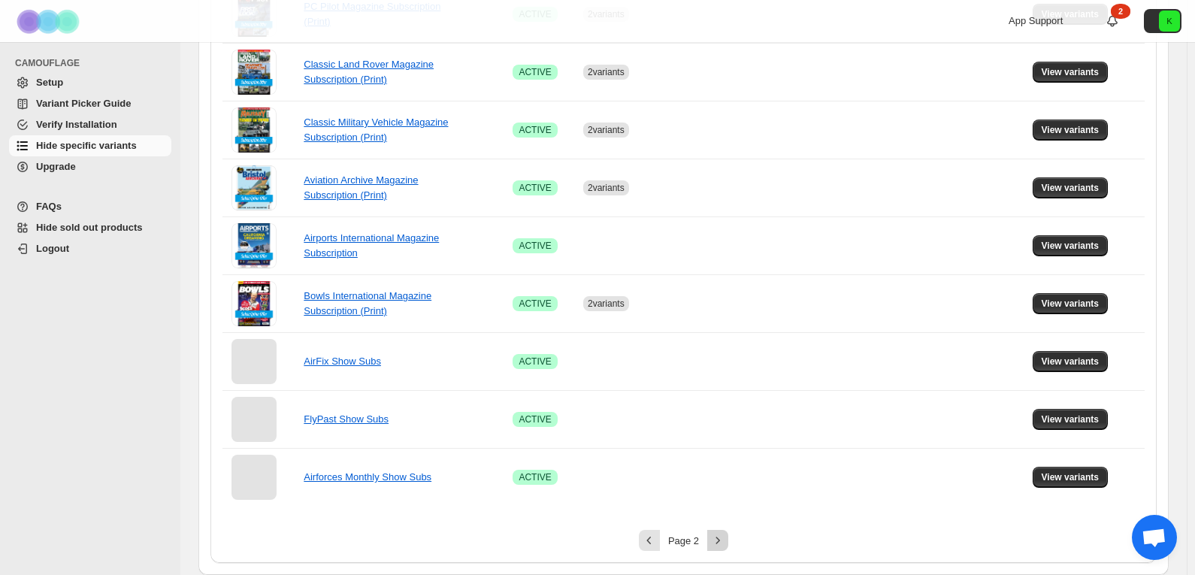
click at [721, 533] on button "Next" at bounding box center [717, 540] width 21 height 21
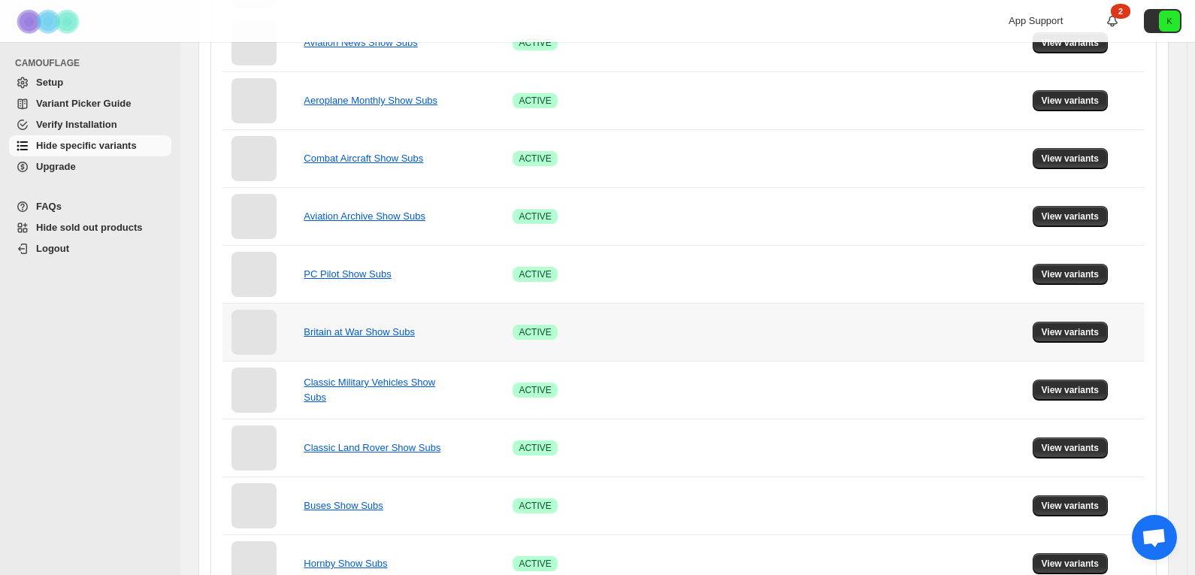
scroll to position [854, 0]
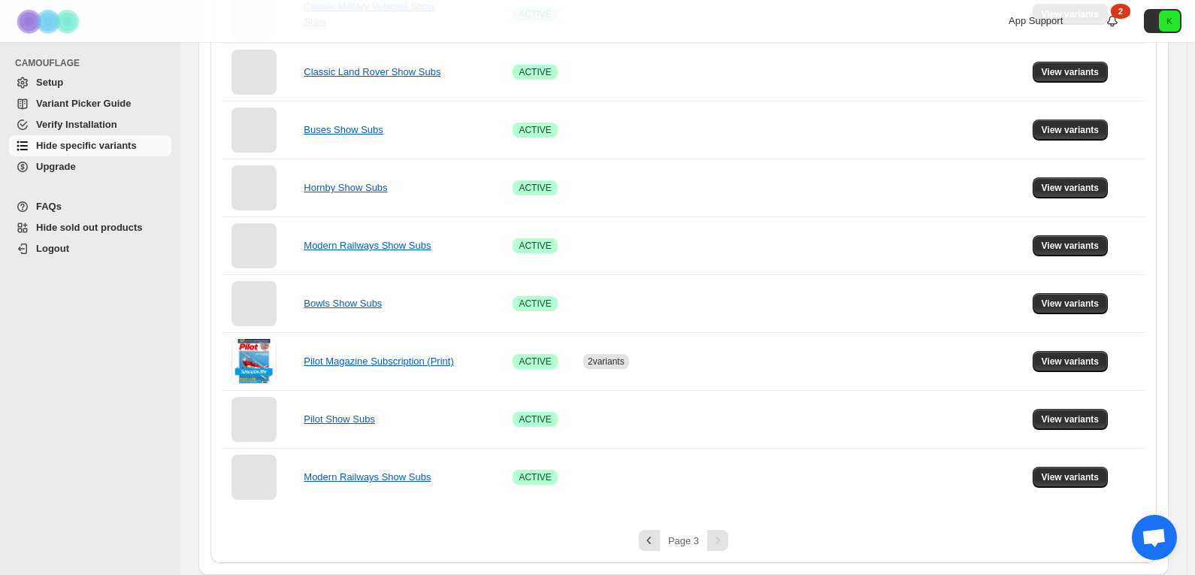
click at [721, 537] on div "Pagination" at bounding box center [717, 540] width 21 height 21
click at [657, 540] on icon "Previous" at bounding box center [649, 540] width 15 height 15
